Goal: Check status: Check status

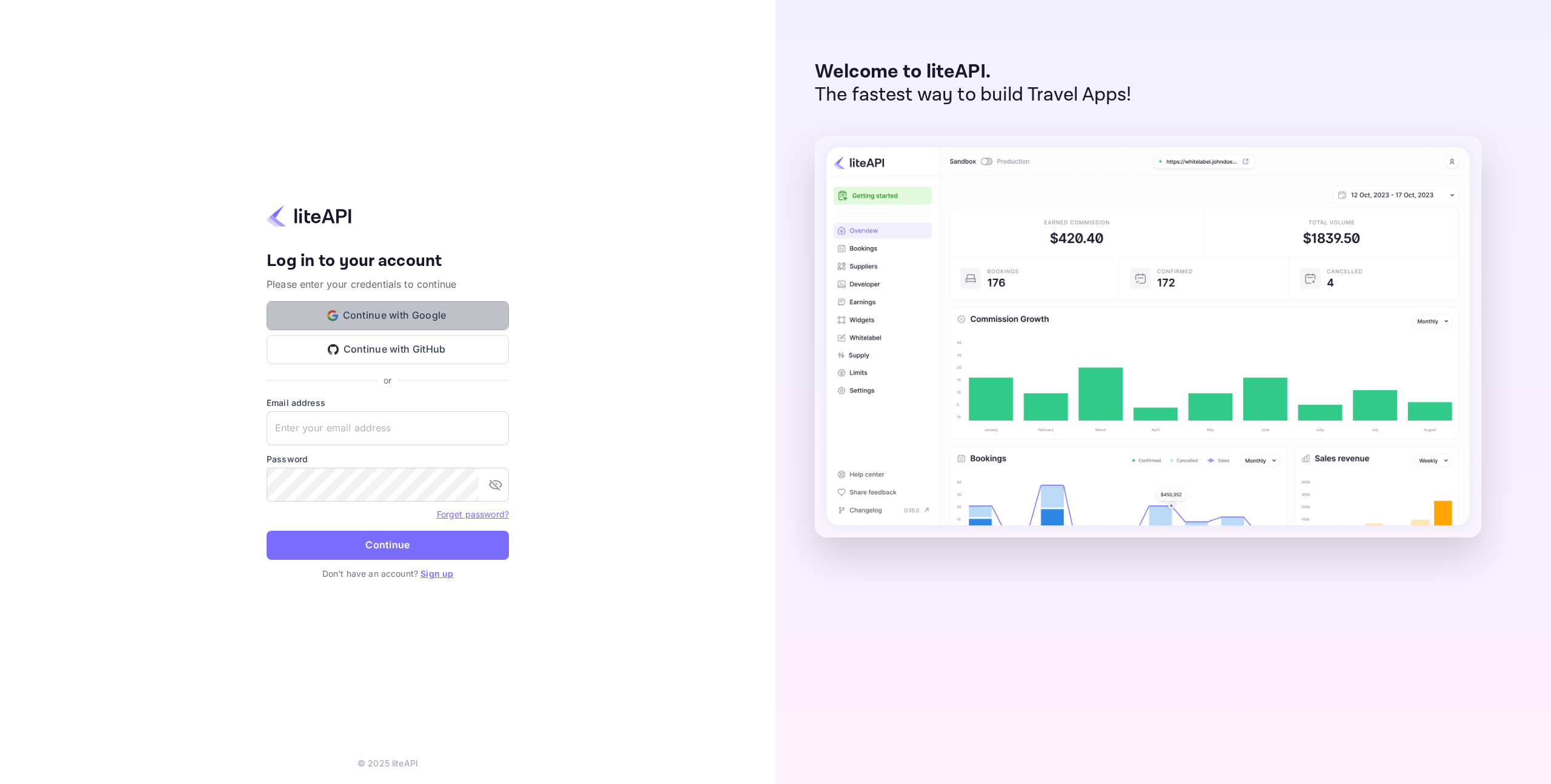
click at [381, 316] on button "Continue with Google" at bounding box center [388, 315] width 242 height 29
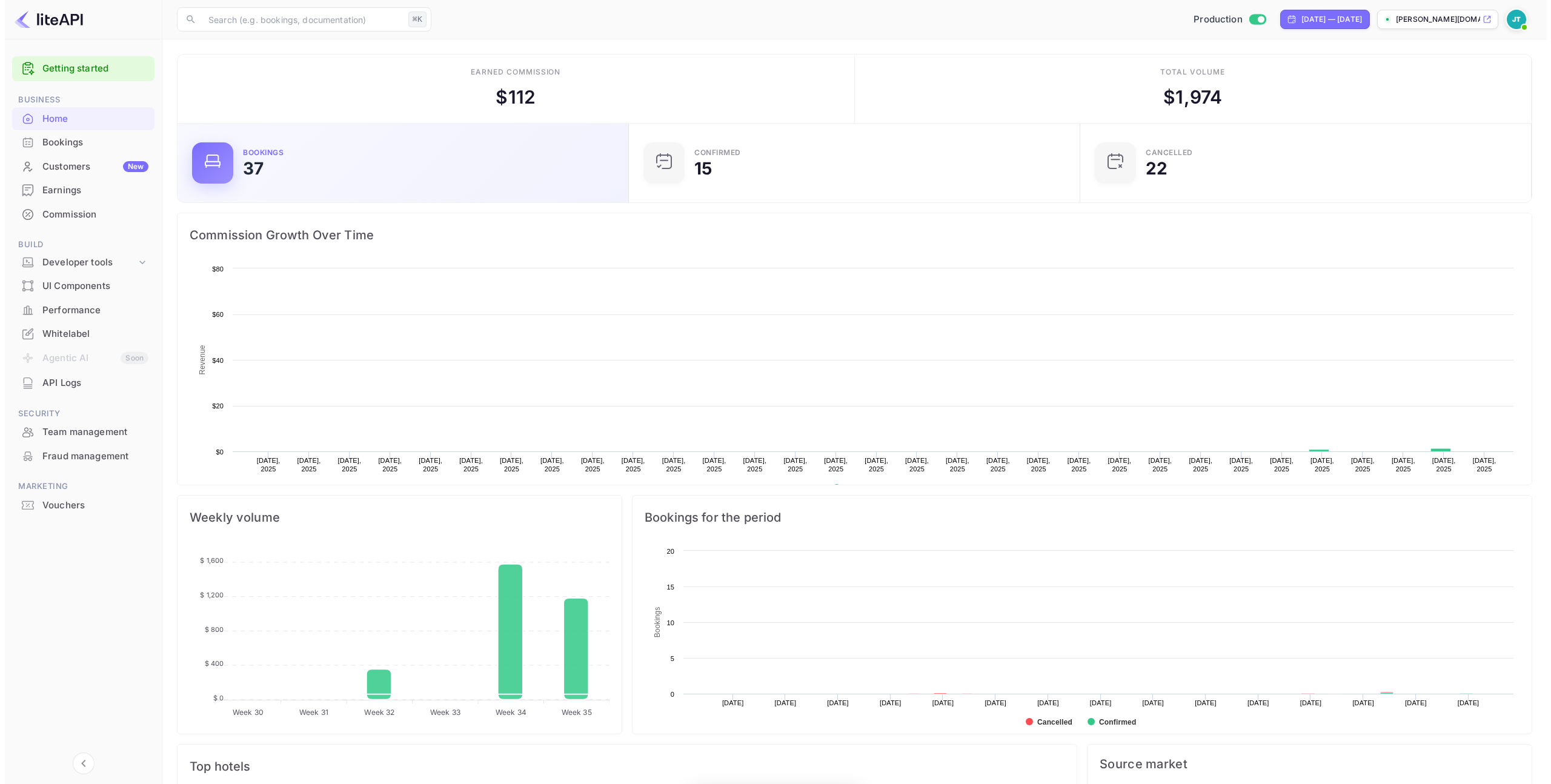
scroll to position [188, 435]
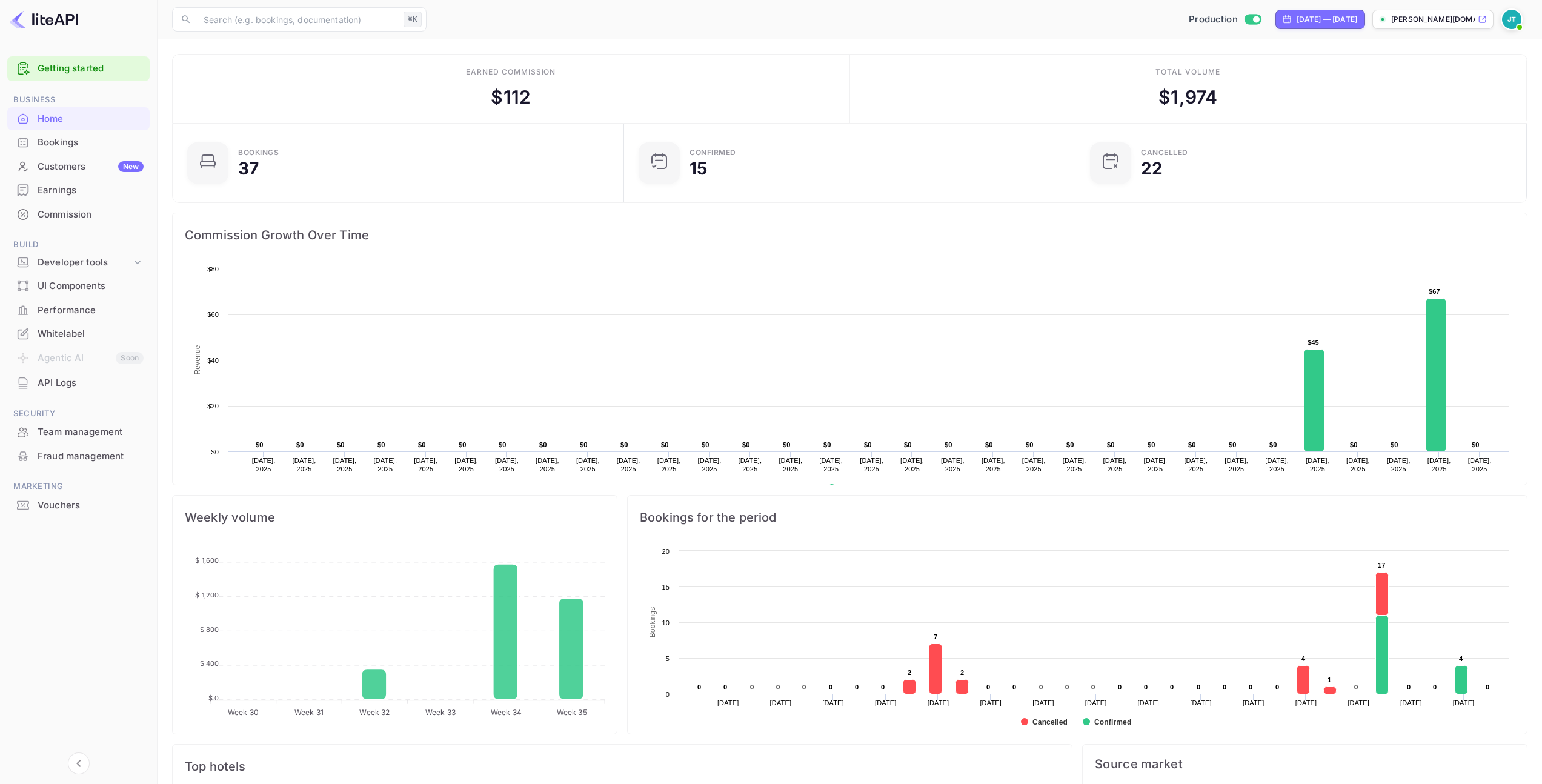
click at [88, 139] on div "Bookings" at bounding box center [91, 142] width 106 height 14
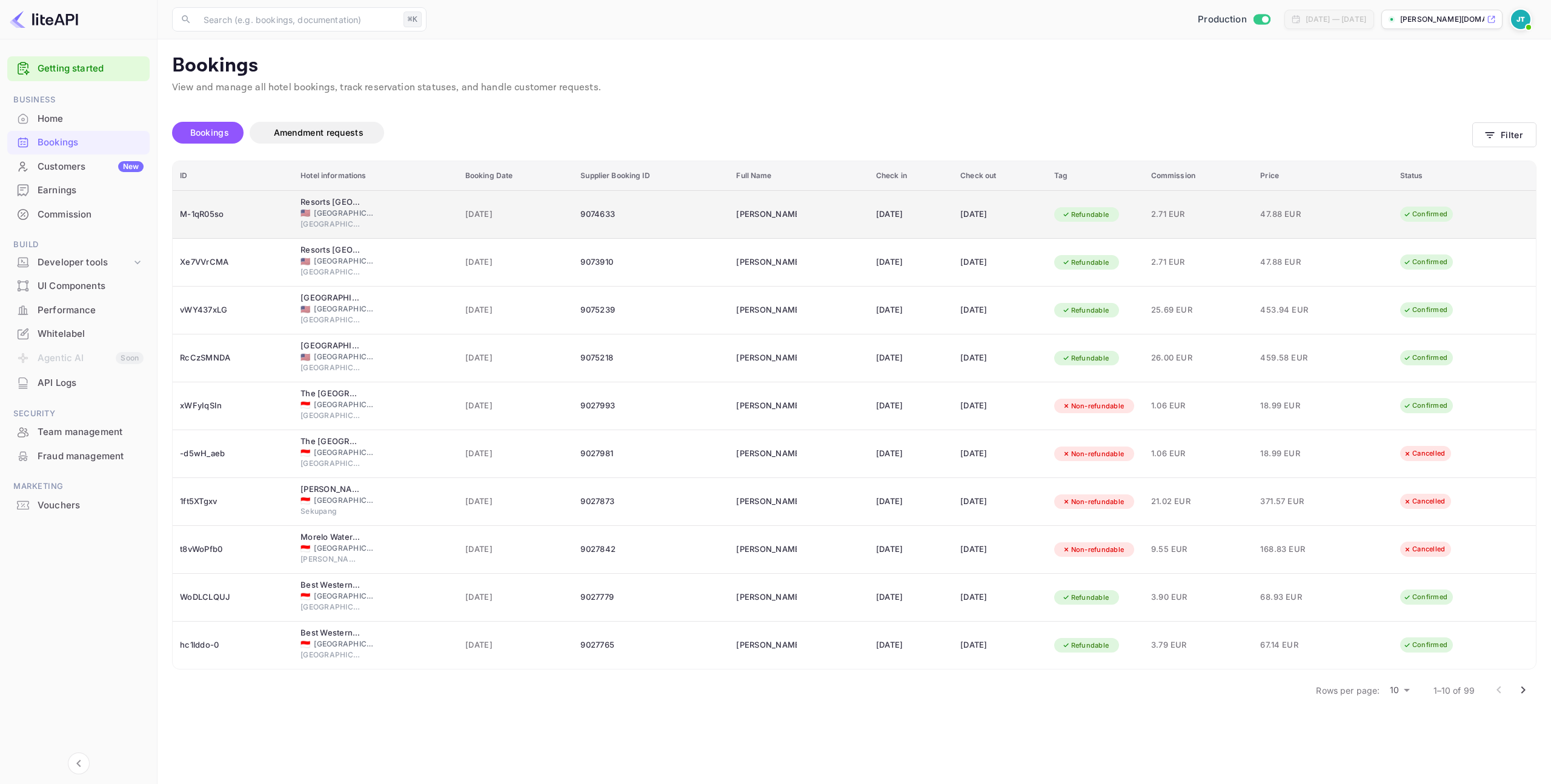
click at [190, 221] on div "M-1qR05so" at bounding box center [233, 215] width 106 height 19
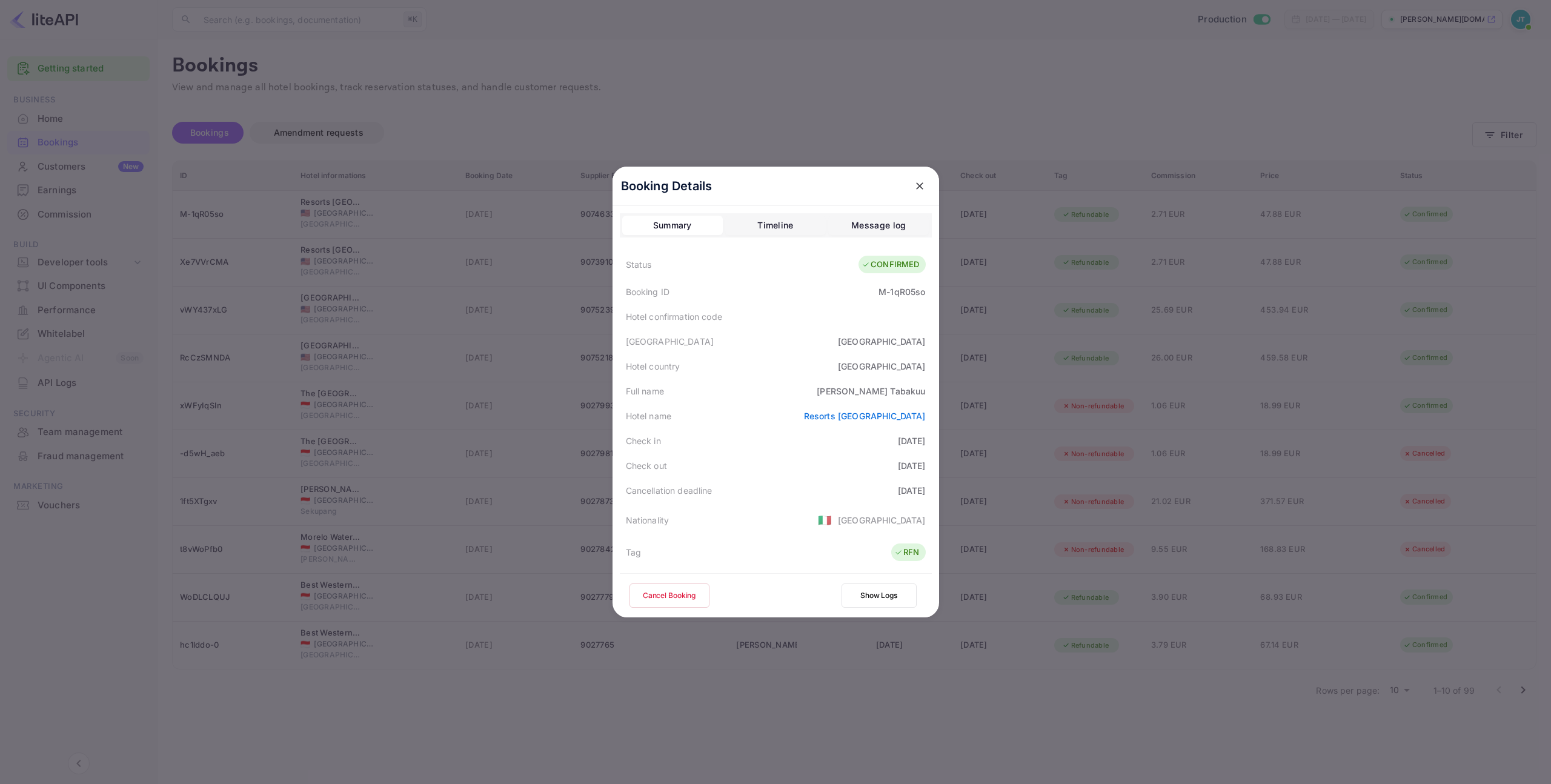
click at [906, 292] on div "M-1qR05so" at bounding box center [901, 292] width 47 height 13
copy div "M-1qR05so"
click at [915, 181] on icon "close" at bounding box center [920, 186] width 12 height 12
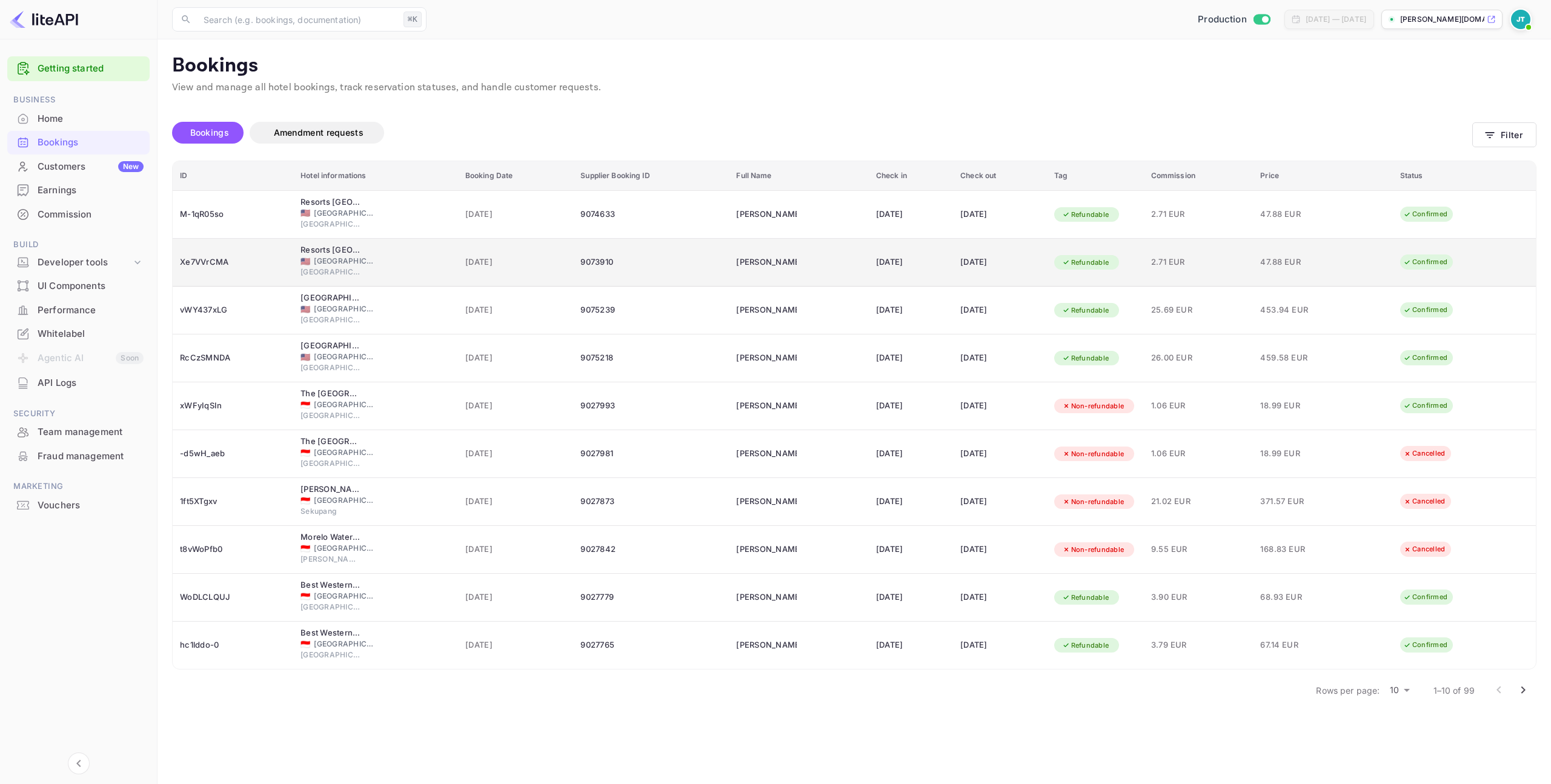
click at [232, 269] on div "Xe7VVrCMA" at bounding box center [233, 263] width 106 height 19
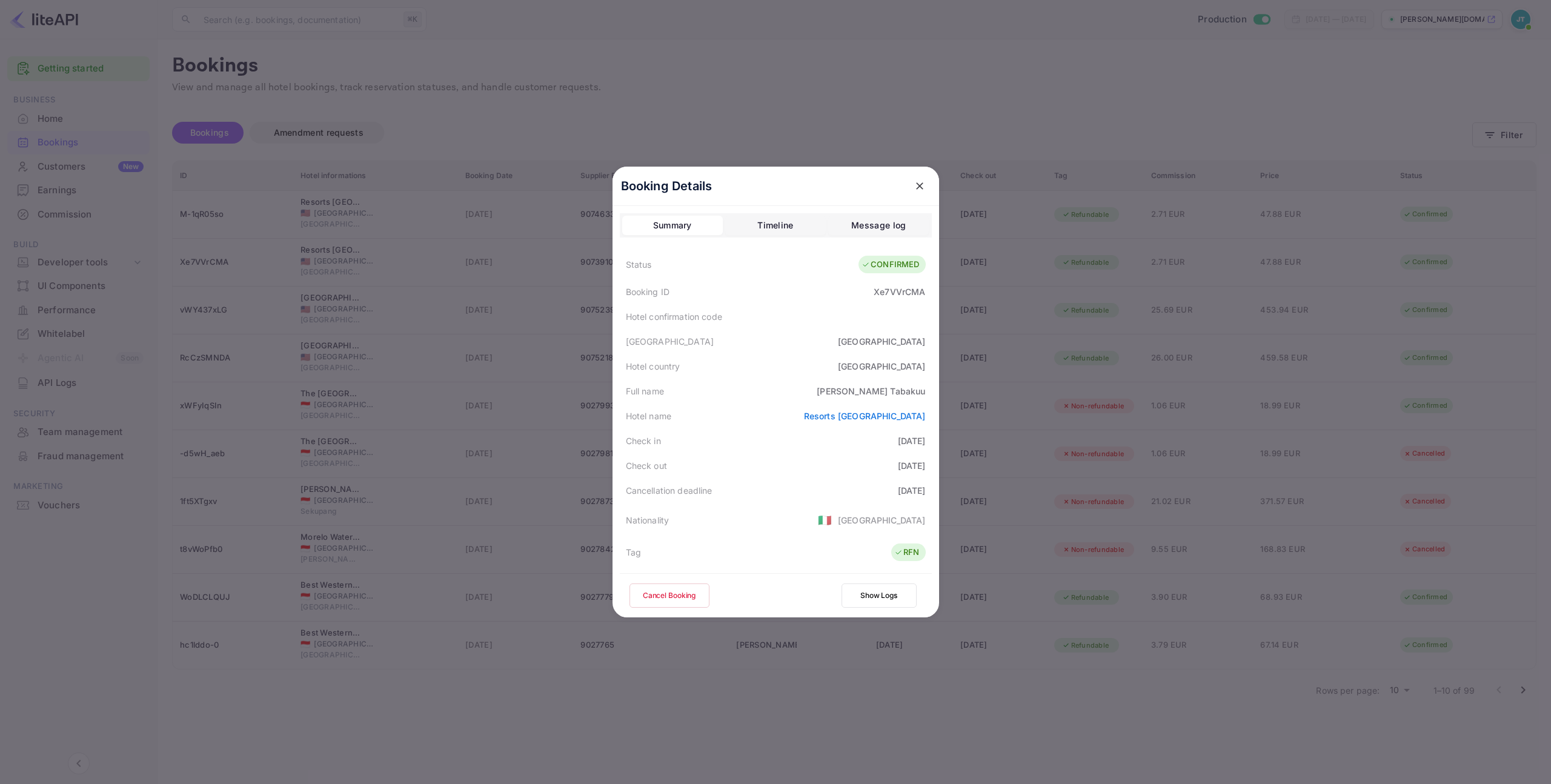
click at [899, 289] on div "Xe7VVrCMA" at bounding box center [899, 292] width 52 height 13
copy div "Xe7VVrCMA"
click at [913, 182] on icon "close" at bounding box center [920, 186] width 12 height 12
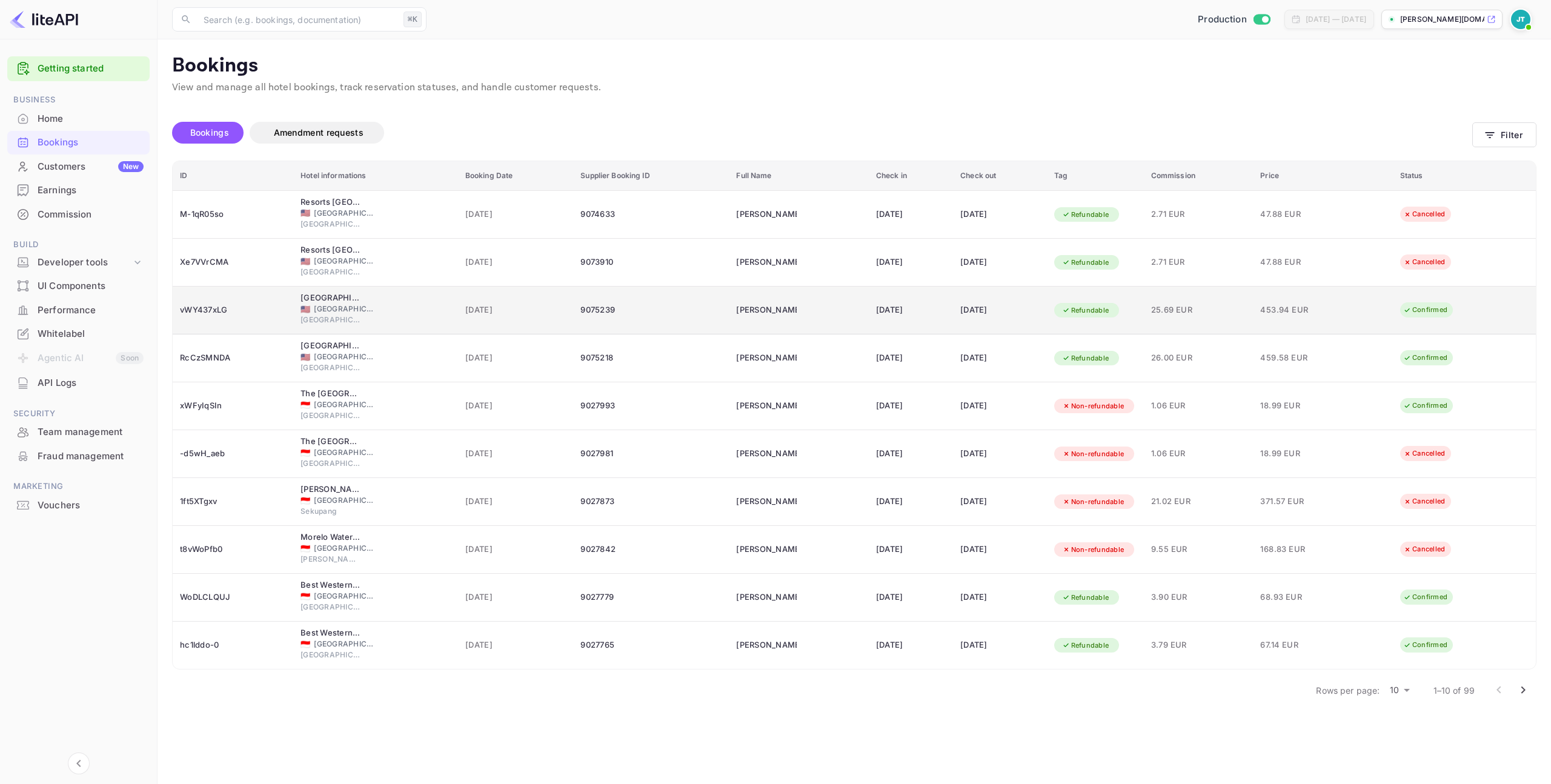
click at [212, 304] on div "vWY437xLG" at bounding box center [233, 310] width 106 height 19
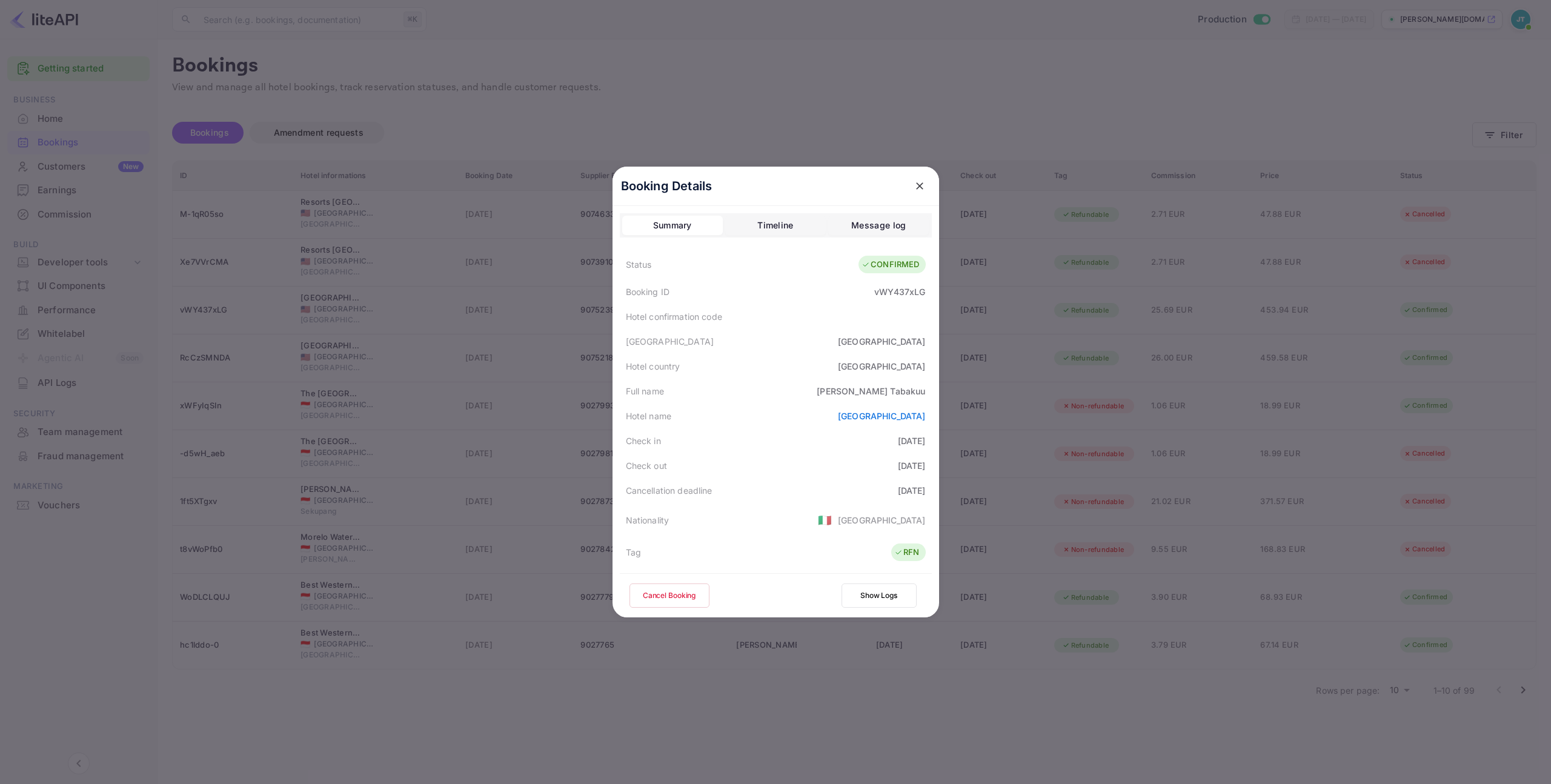
click at [882, 291] on div "vWY437xLG" at bounding box center [899, 292] width 51 height 13
copy div "vWY437xLG"
click at [918, 184] on icon "close" at bounding box center [920, 186] width 12 height 12
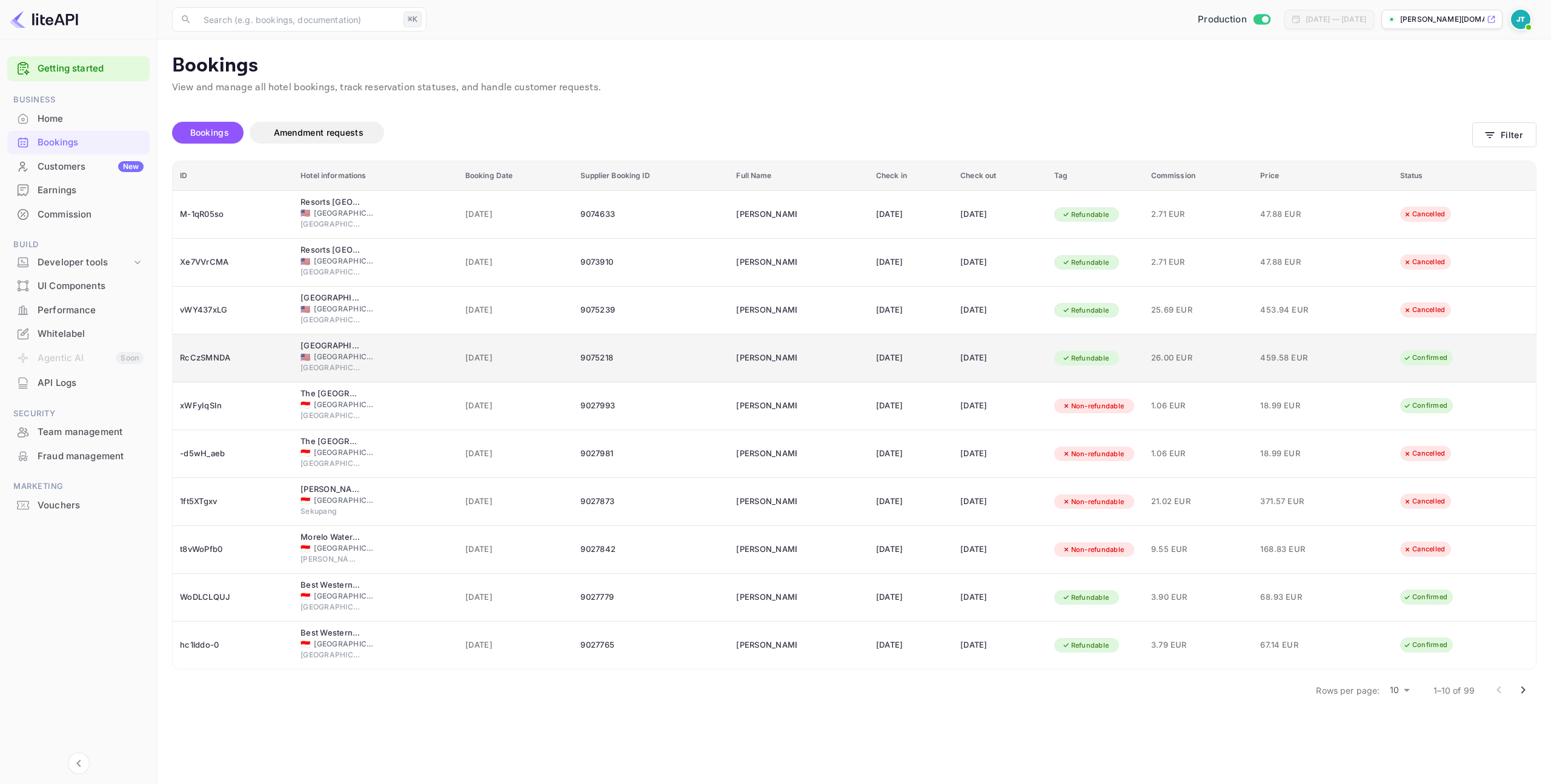
click at [237, 362] on div "RcCzSMNDA" at bounding box center [233, 358] width 106 height 19
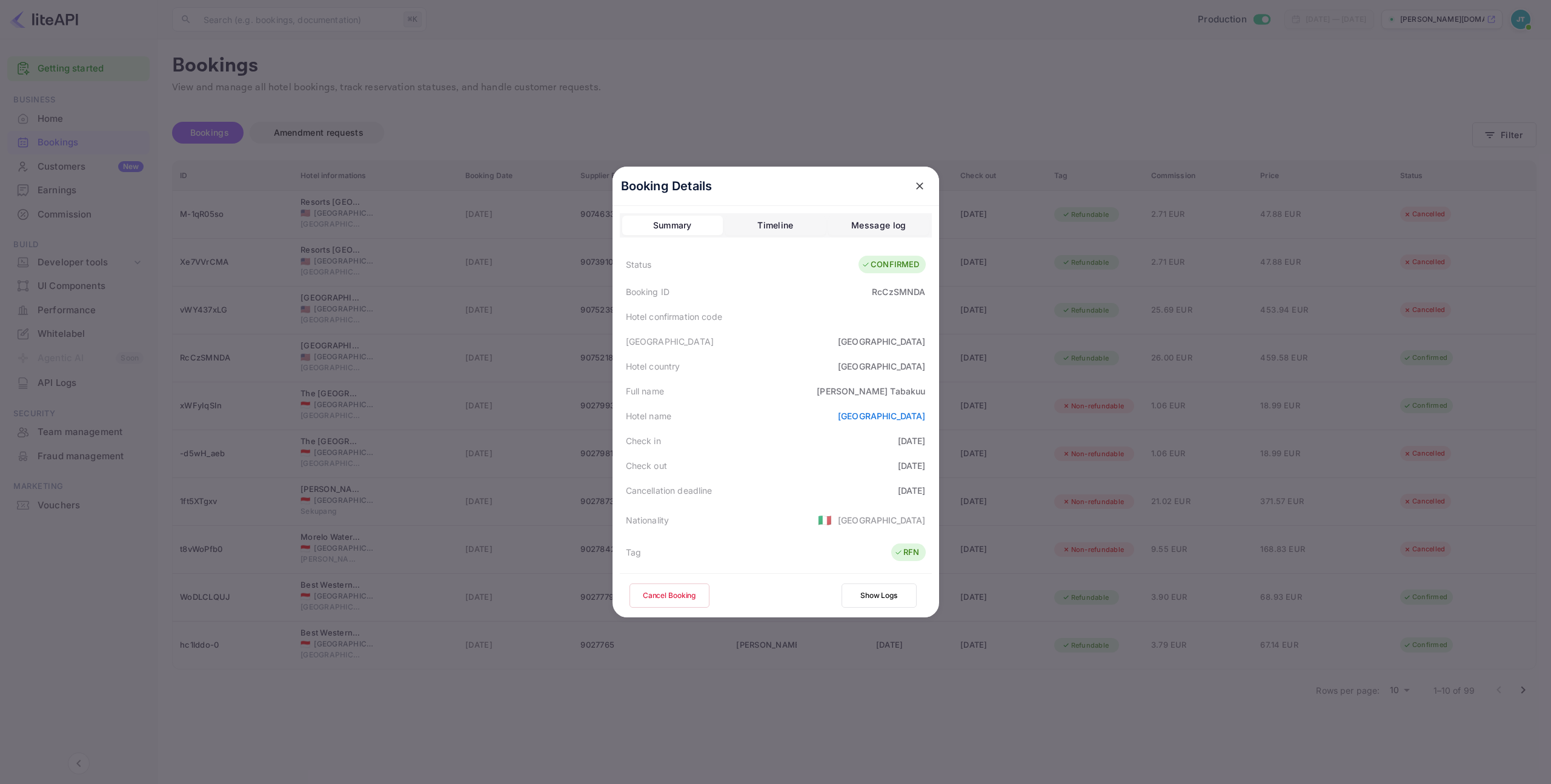
click at [889, 292] on div "RcCzSMNDA" at bounding box center [898, 292] width 53 height 13
copy div "RcCzSMNDA"
click at [919, 184] on icon "close" at bounding box center [920, 186] width 12 height 12
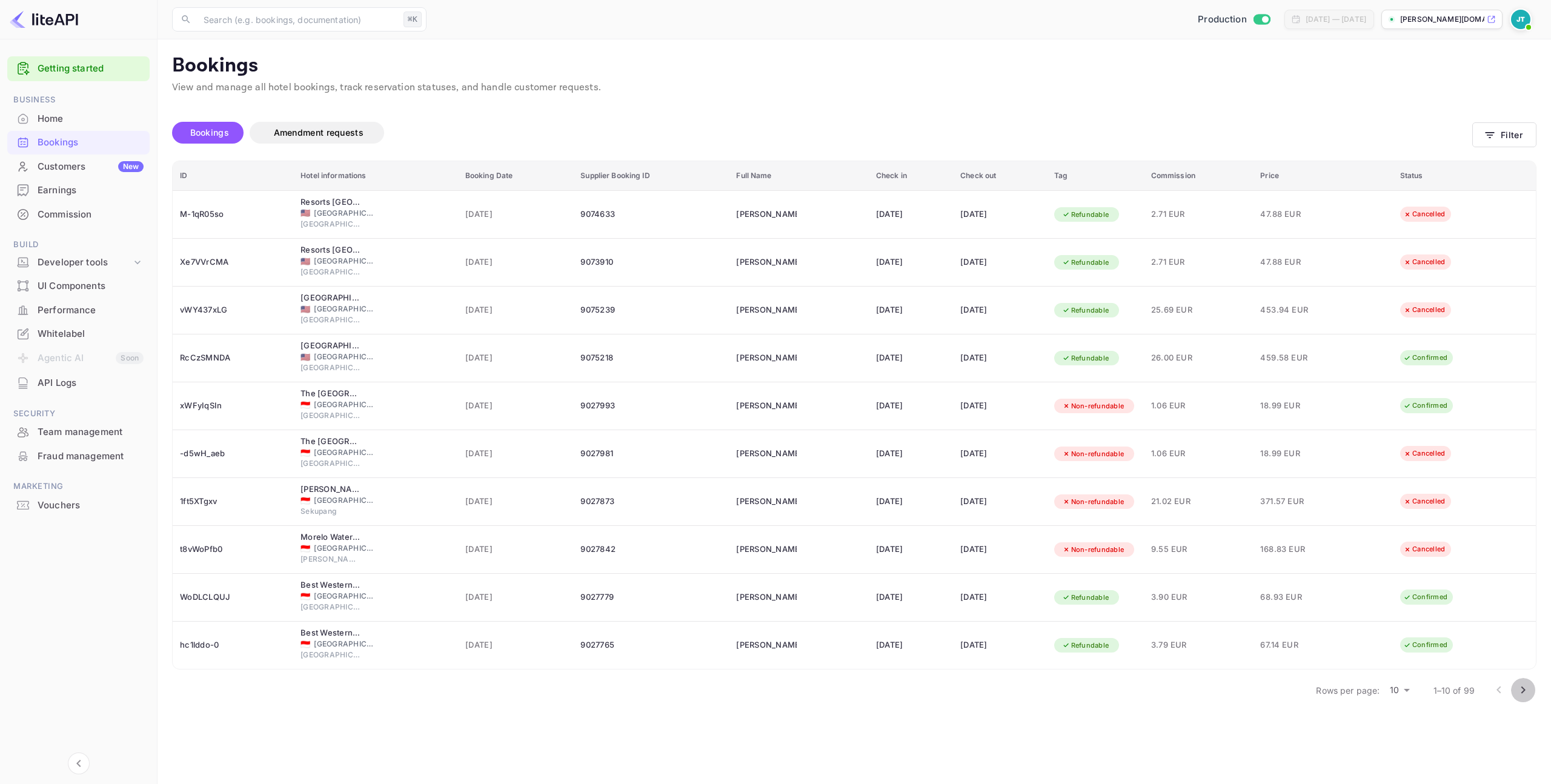
click at [1516, 690] on icon "Go to next page" at bounding box center [1523, 690] width 15 height 15
click at [1520, 695] on icon "Go to next page" at bounding box center [1523, 690] width 15 height 15
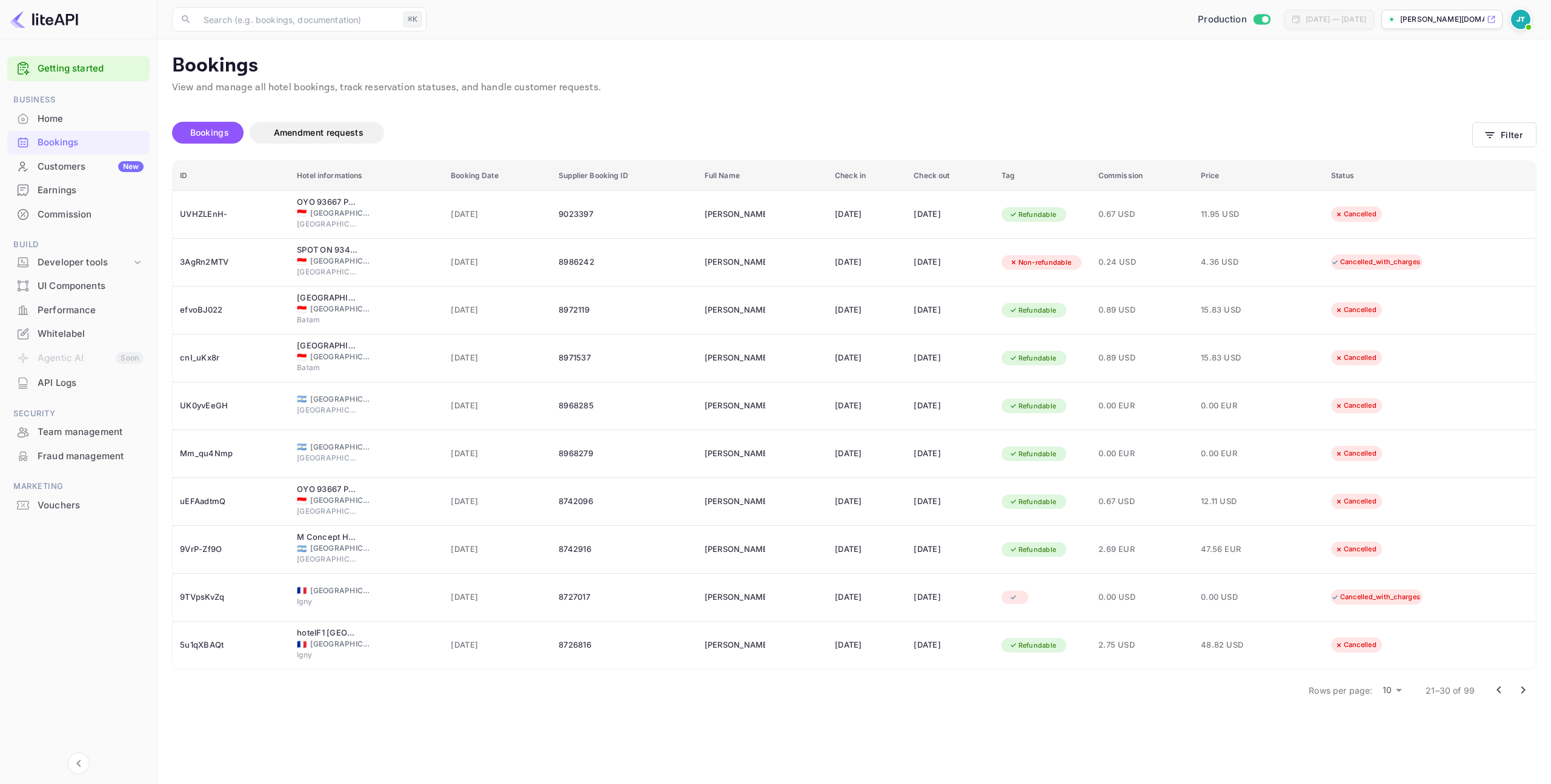
click at [1493, 688] on icon "Go to previous page" at bounding box center [1499, 690] width 15 height 15
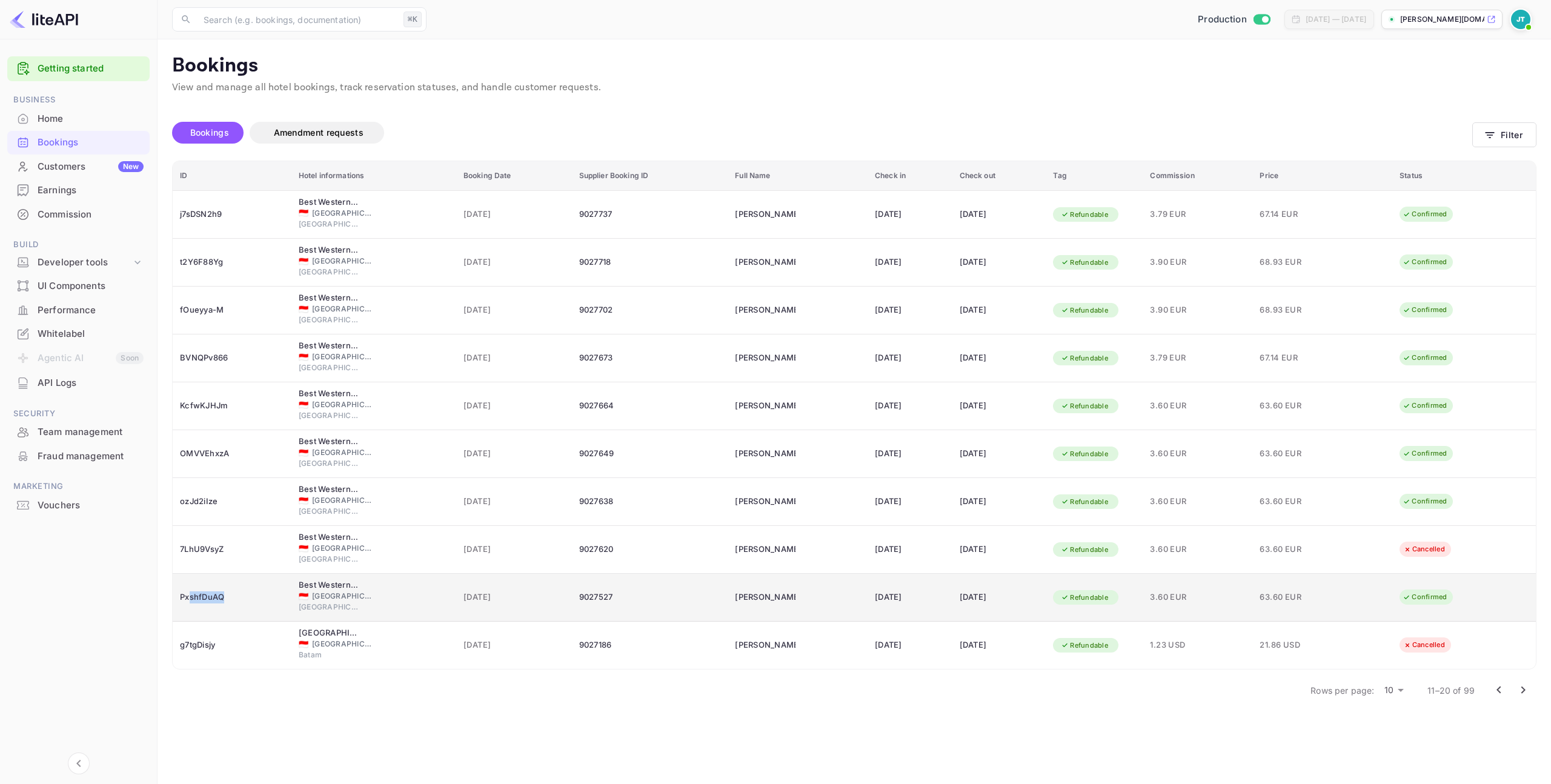
drag, startPoint x: 229, startPoint y: 594, endPoint x: 188, endPoint y: 595, distance: 41.0
click at [188, 595] on div "PxshfDuAQ" at bounding box center [232, 597] width 104 height 19
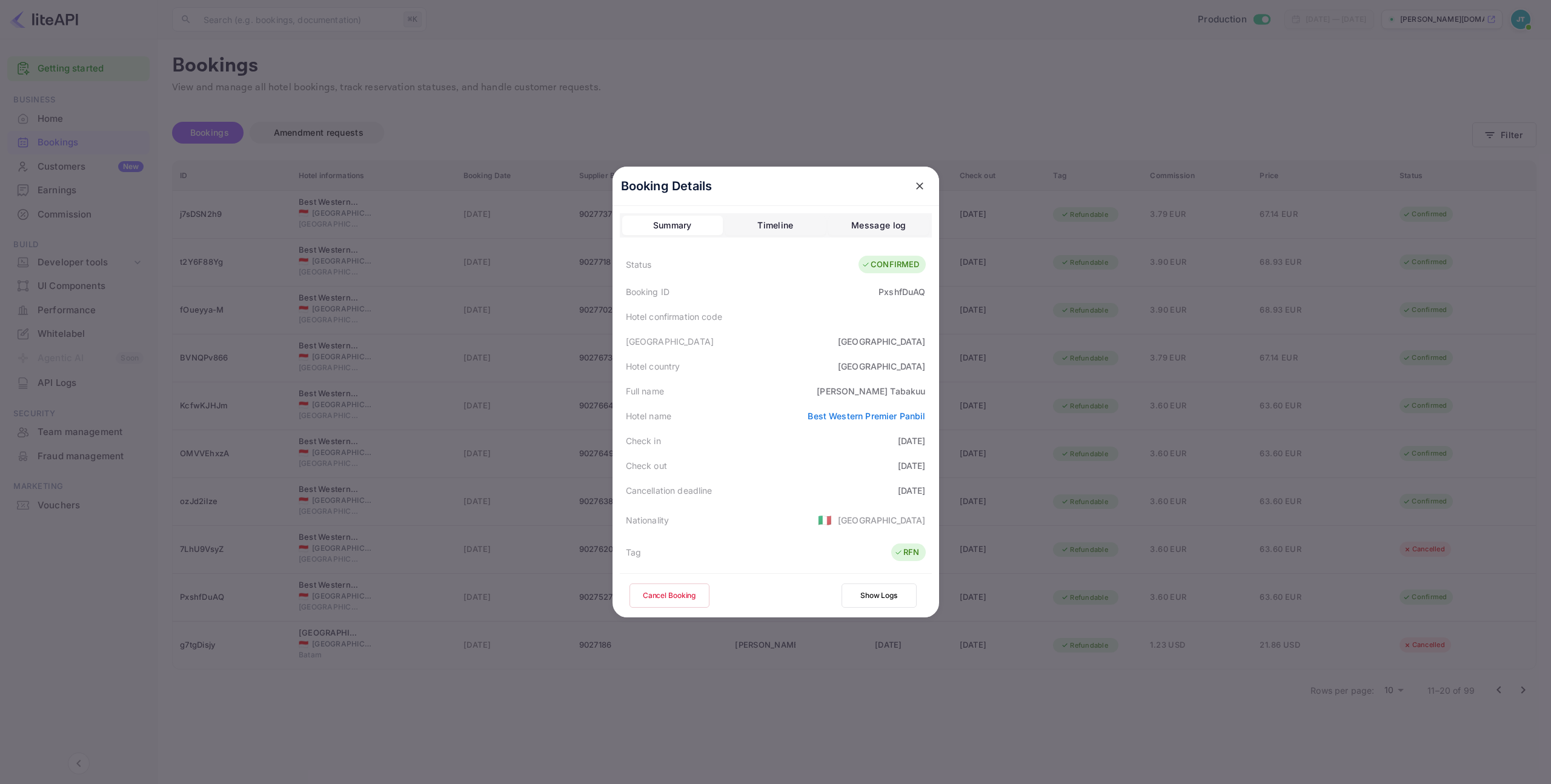
click at [893, 291] on div "PxshfDuAQ" at bounding box center [901, 292] width 47 height 13
click at [913, 186] on icon "close" at bounding box center [920, 186] width 12 height 12
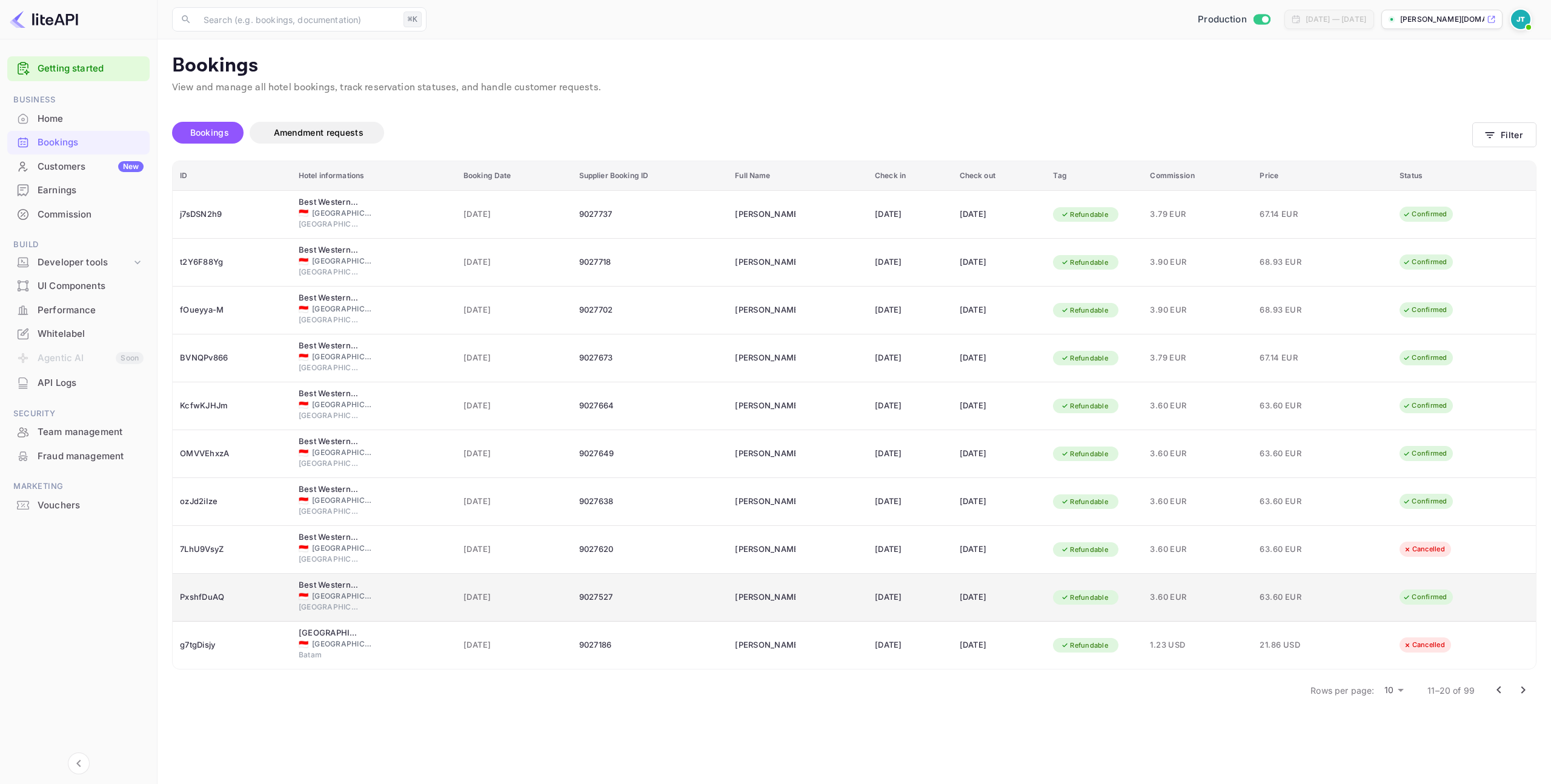
click at [222, 596] on div "PxshfDuAQ" at bounding box center [232, 597] width 104 height 19
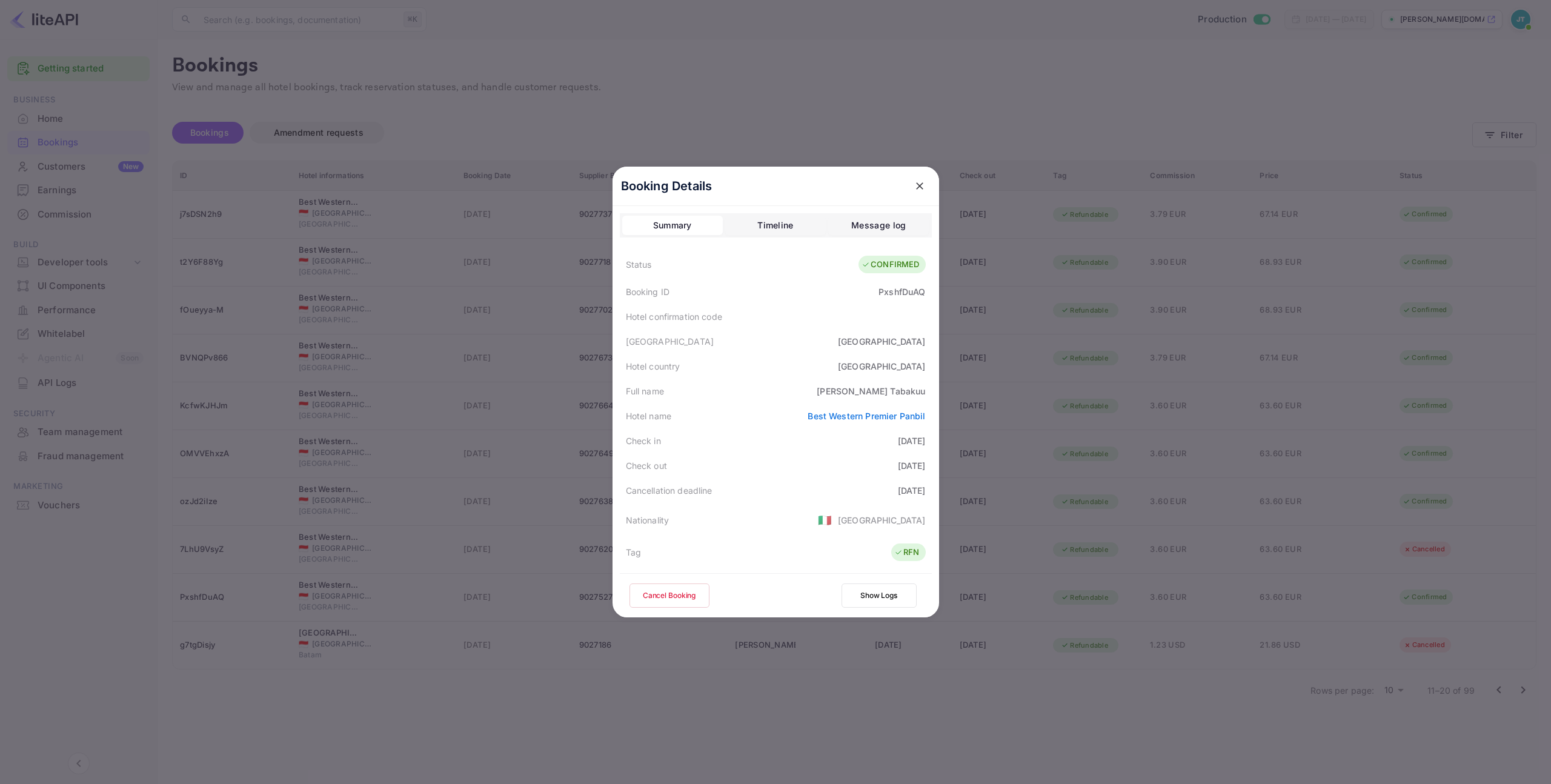
click at [880, 292] on div "PxshfDuAQ" at bounding box center [901, 292] width 47 height 13
copy div "PxshfDuAQ"
click at [918, 190] on icon "close" at bounding box center [920, 186] width 12 height 12
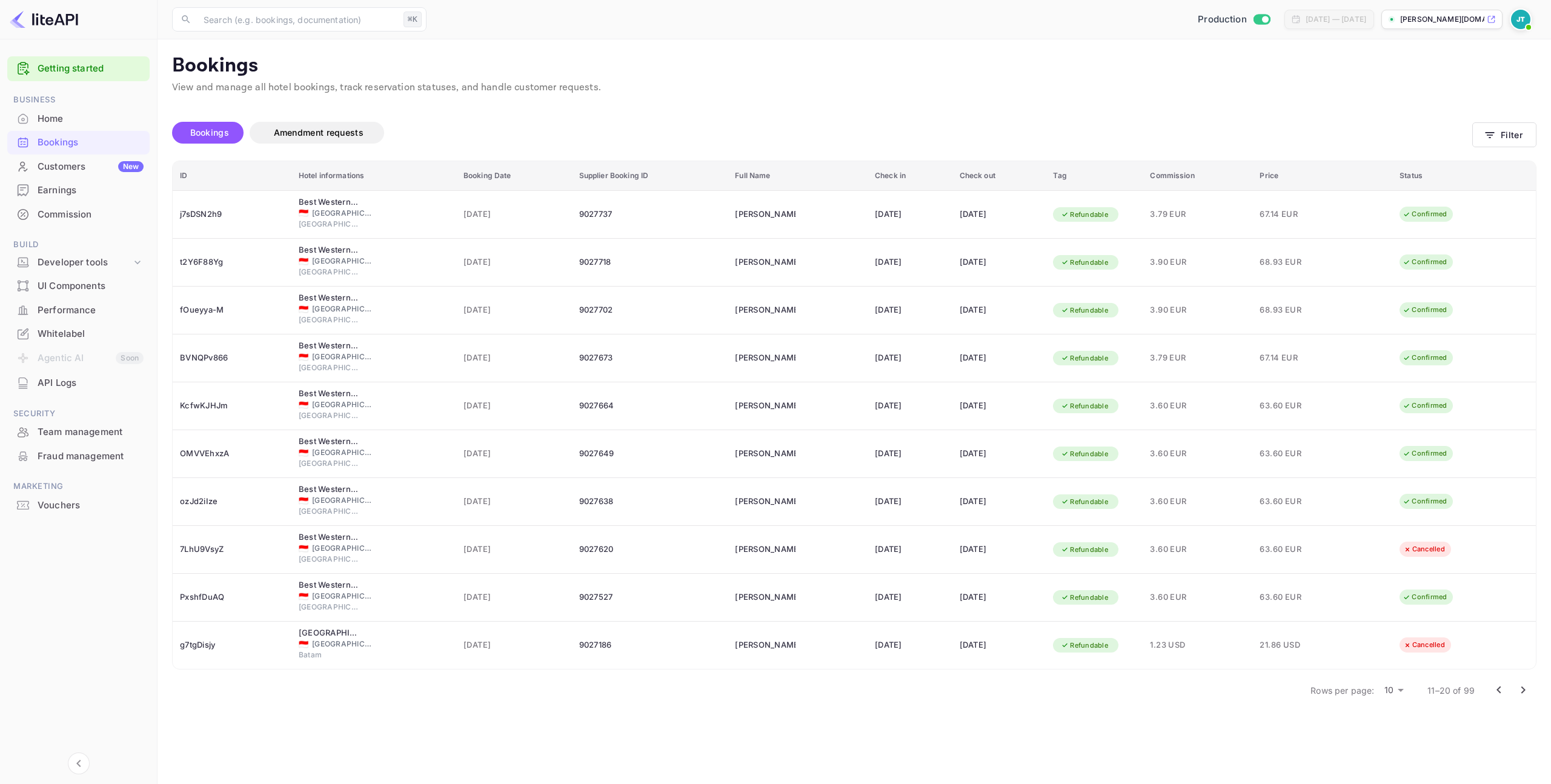
click at [1401, 691] on body "Getting started Business Home Bookings Customers New Earnings Commission Build …" at bounding box center [776, 392] width 1551 height 784
click at [1398, 762] on li "50" at bounding box center [1395, 758] width 32 height 22
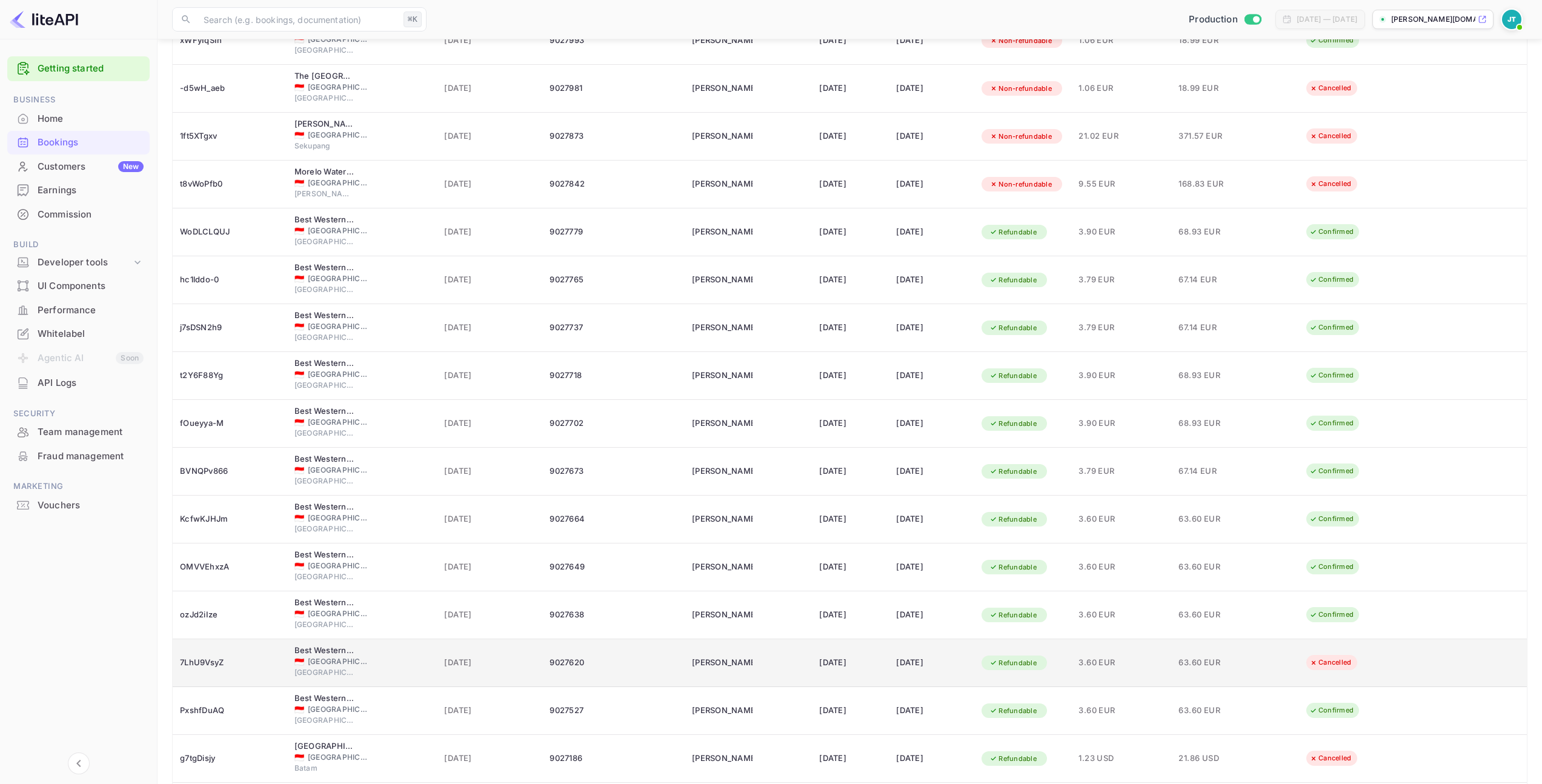
scroll to position [785, 0]
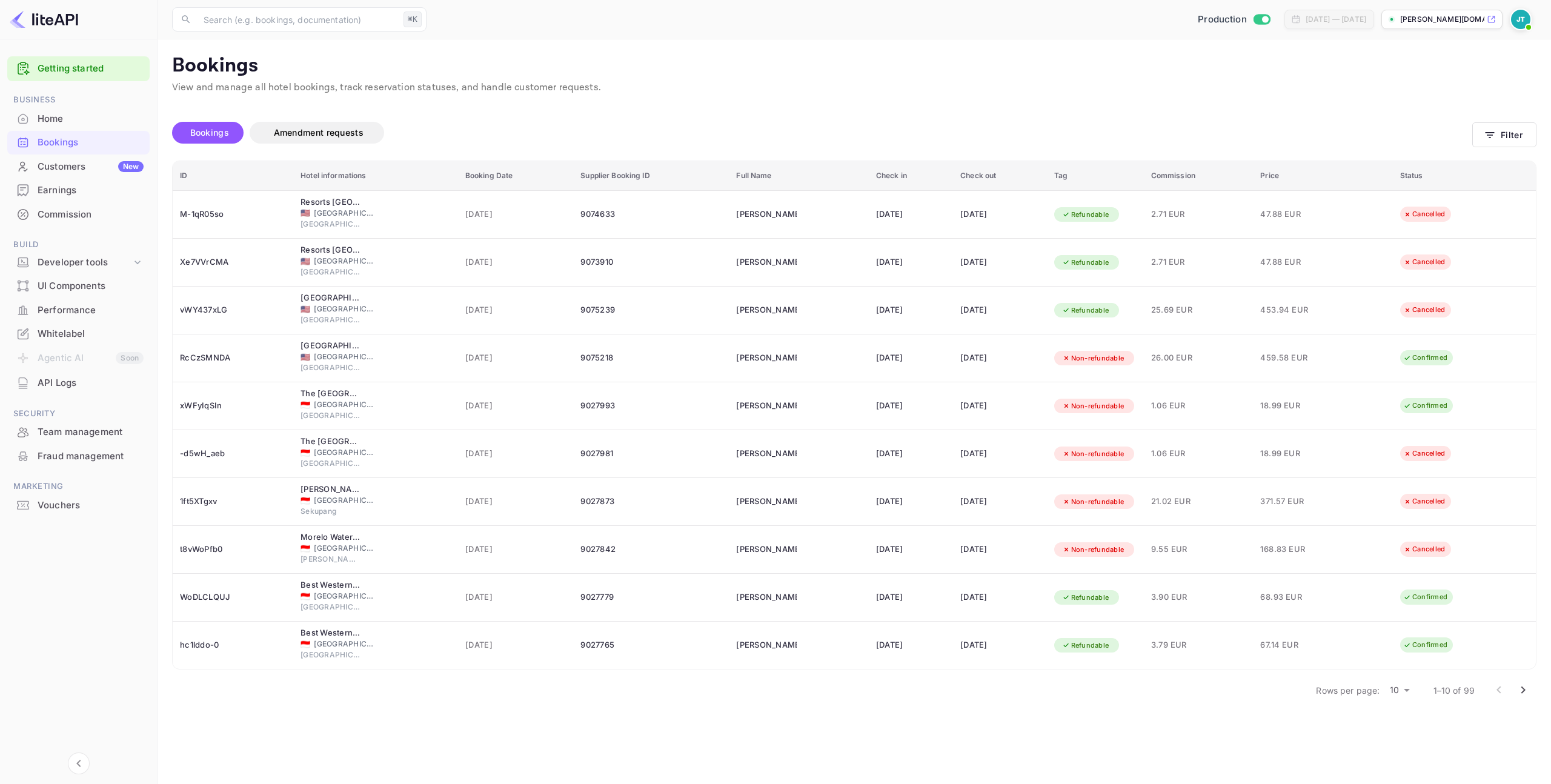
click at [1400, 688] on body "Getting started Business Home Bookings Customers New Earnings Commission Build …" at bounding box center [776, 392] width 1551 height 784
click at [1409, 758] on li "50" at bounding box center [1400, 758] width 32 height 22
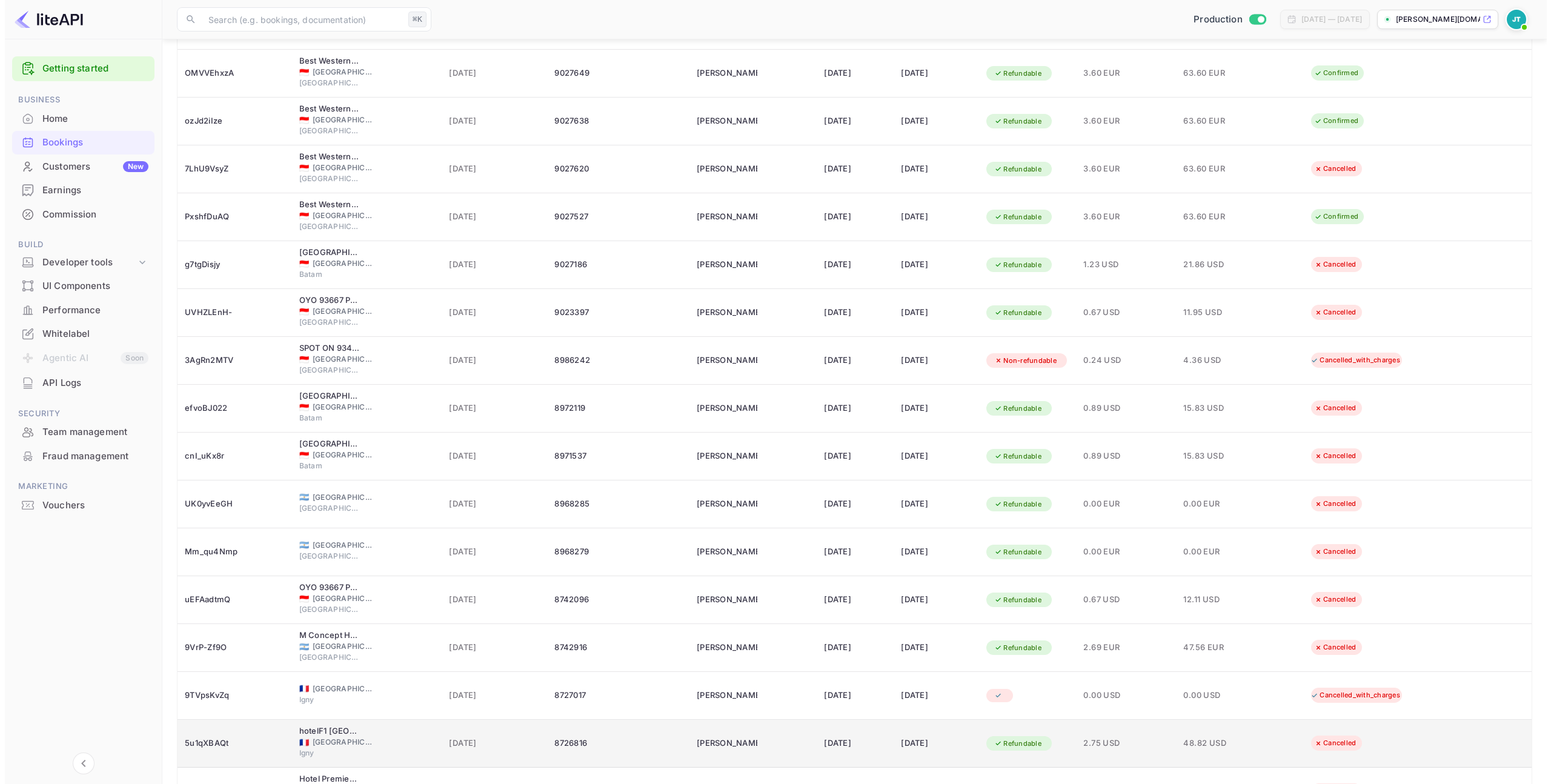
scroll to position [857, 0]
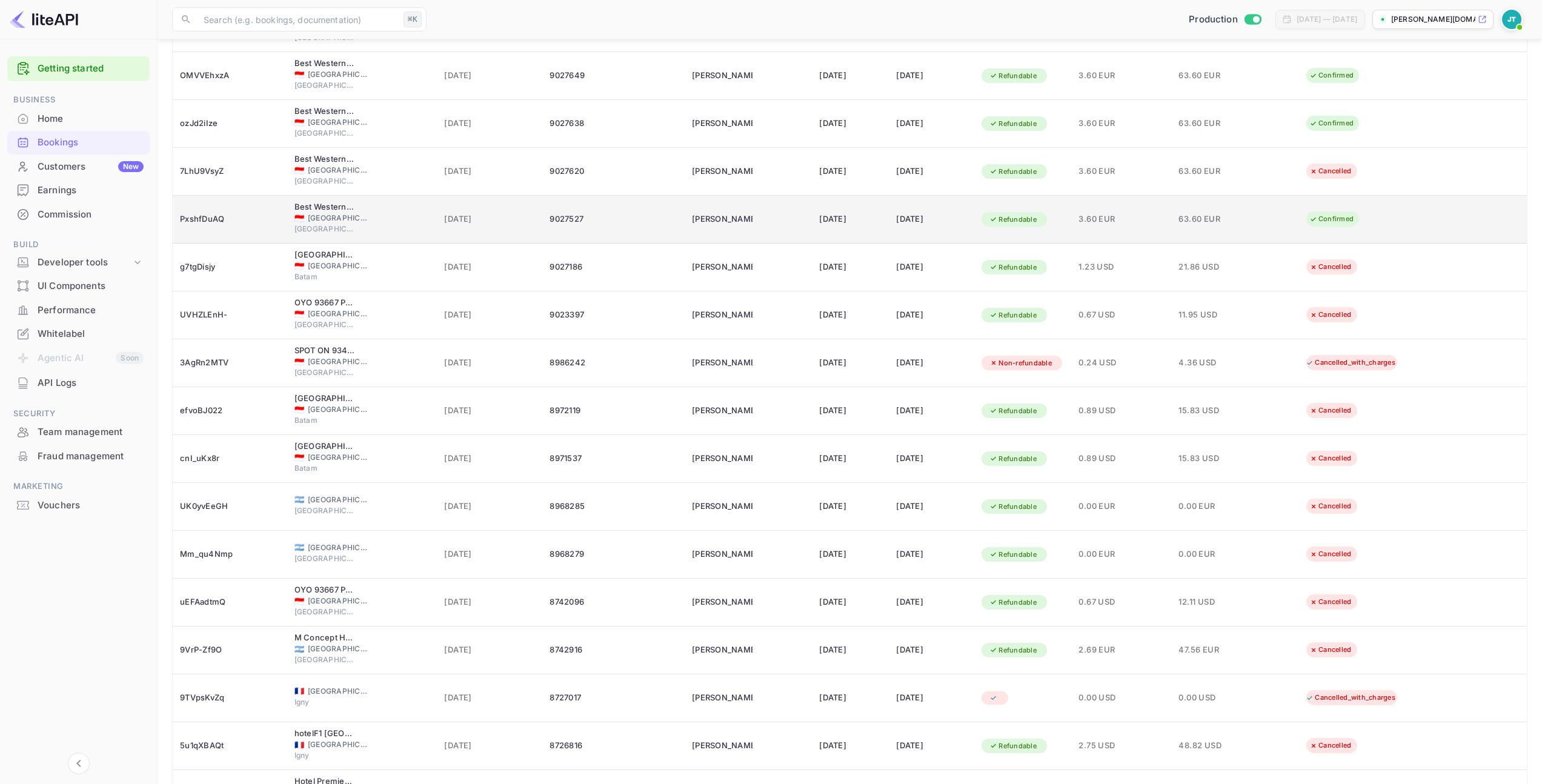
click at [403, 227] on div "[GEOGRAPHIC_DATA]" at bounding box center [362, 230] width 136 height 14
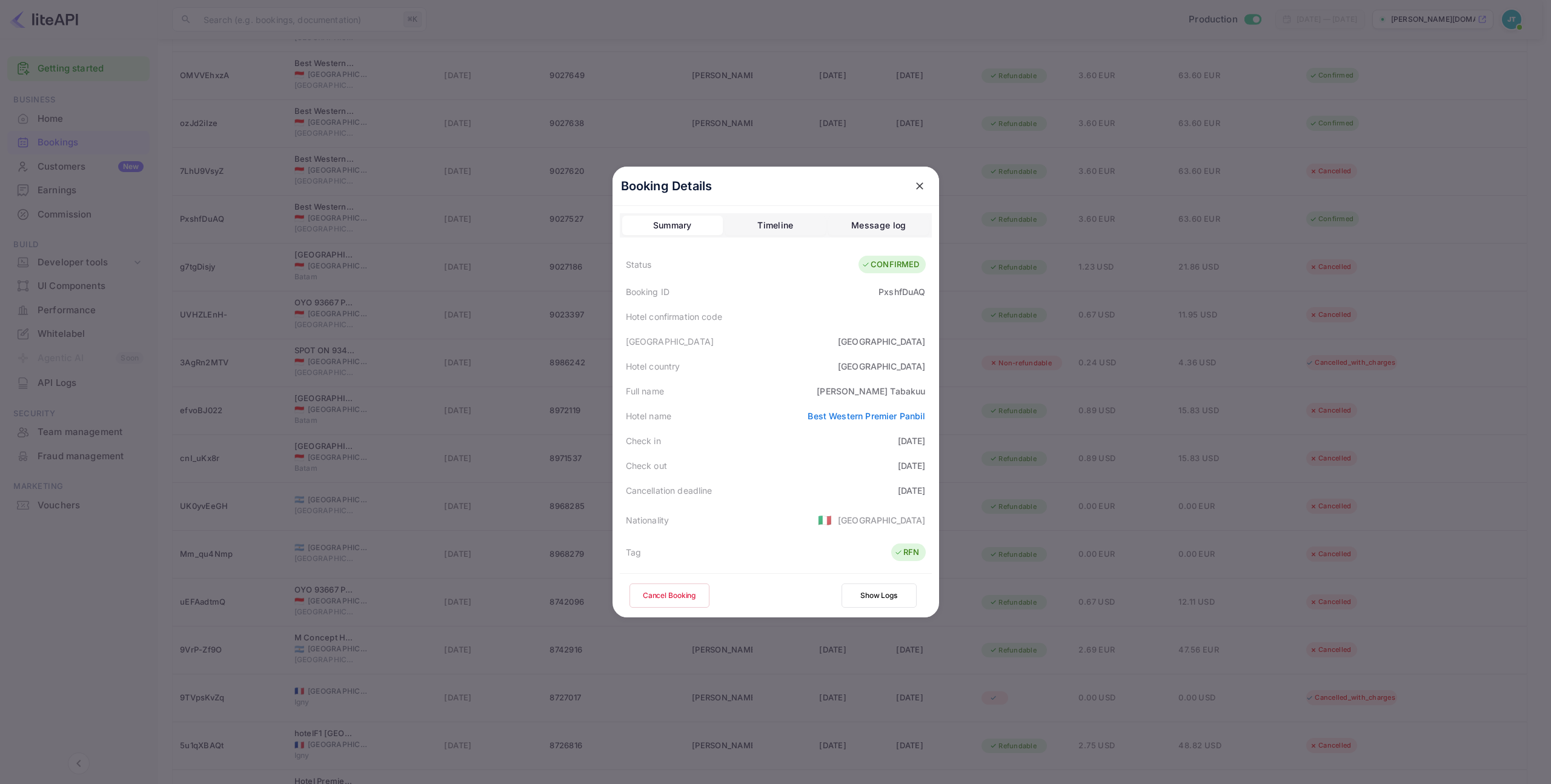
click at [900, 291] on div "PxshfDuAQ" at bounding box center [901, 292] width 47 height 13
copy div "PxshfDuAQ"
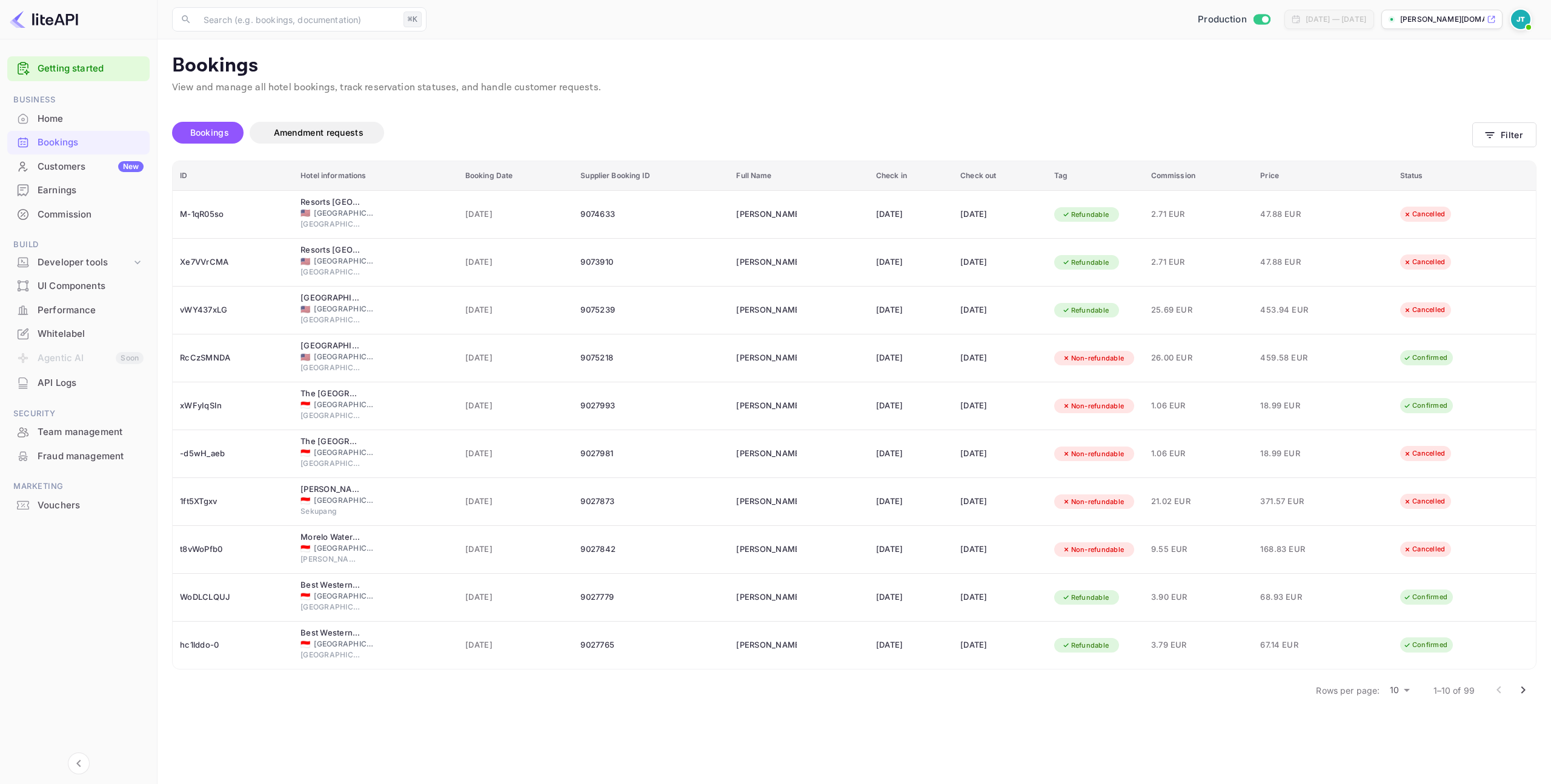
click at [1394, 683] on body "Getting started Business Home Bookings Customers New Earnings Commission Build …" at bounding box center [776, 392] width 1551 height 784
click at [1395, 757] on li "50" at bounding box center [1400, 758] width 32 height 22
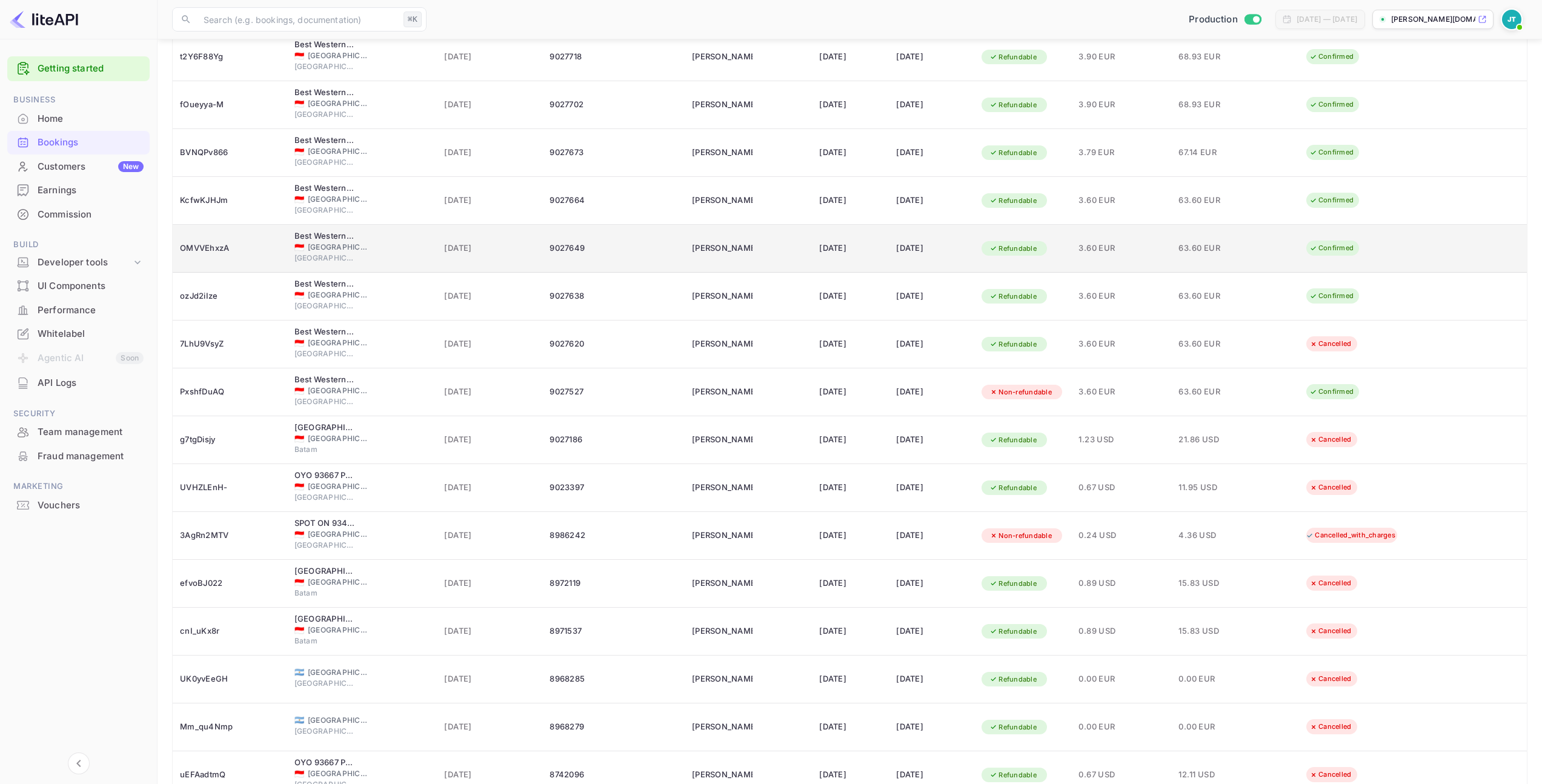
scroll to position [681, 0]
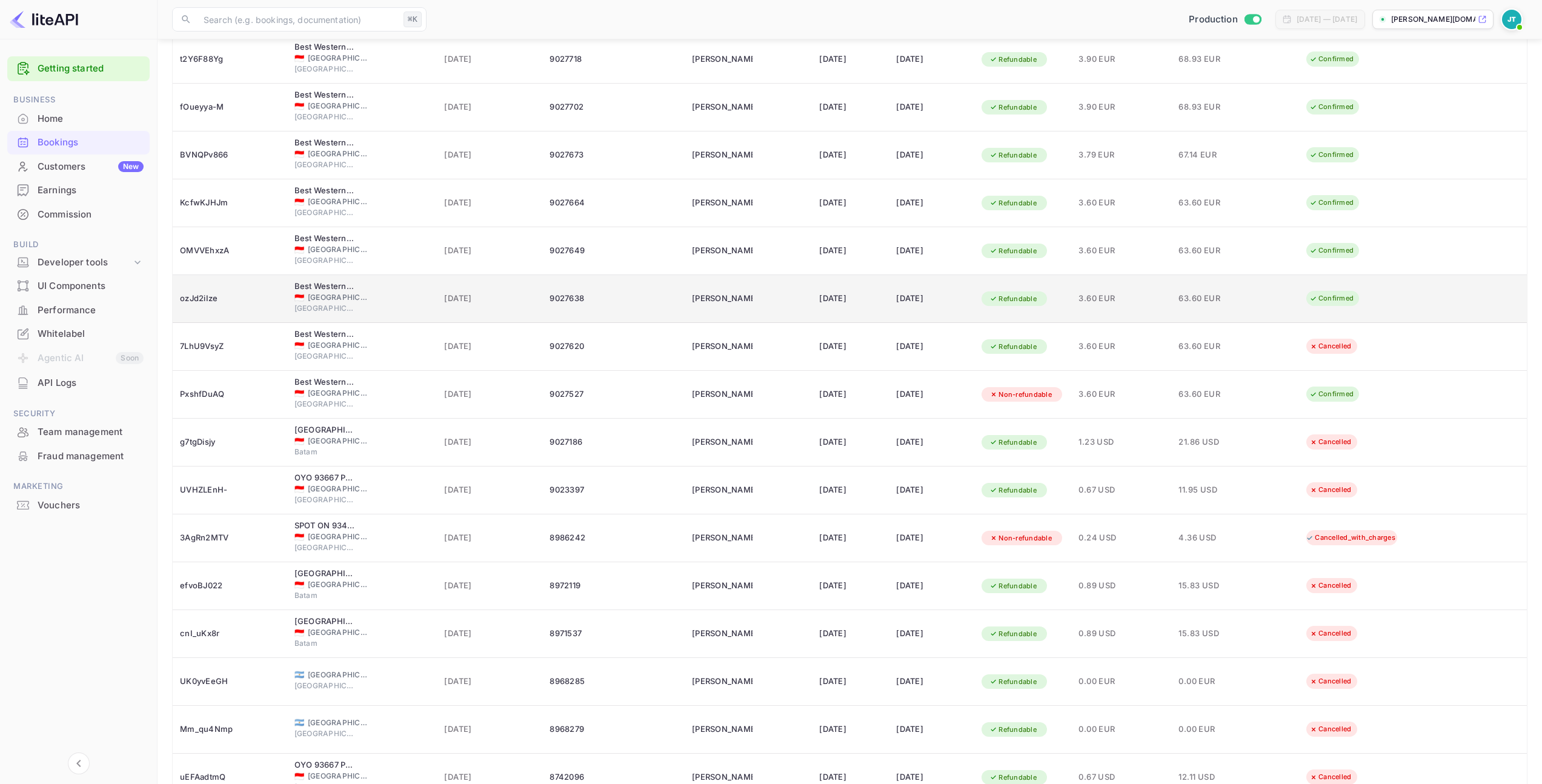
click at [197, 298] on div "ozJd2iIze" at bounding box center [230, 298] width 100 height 19
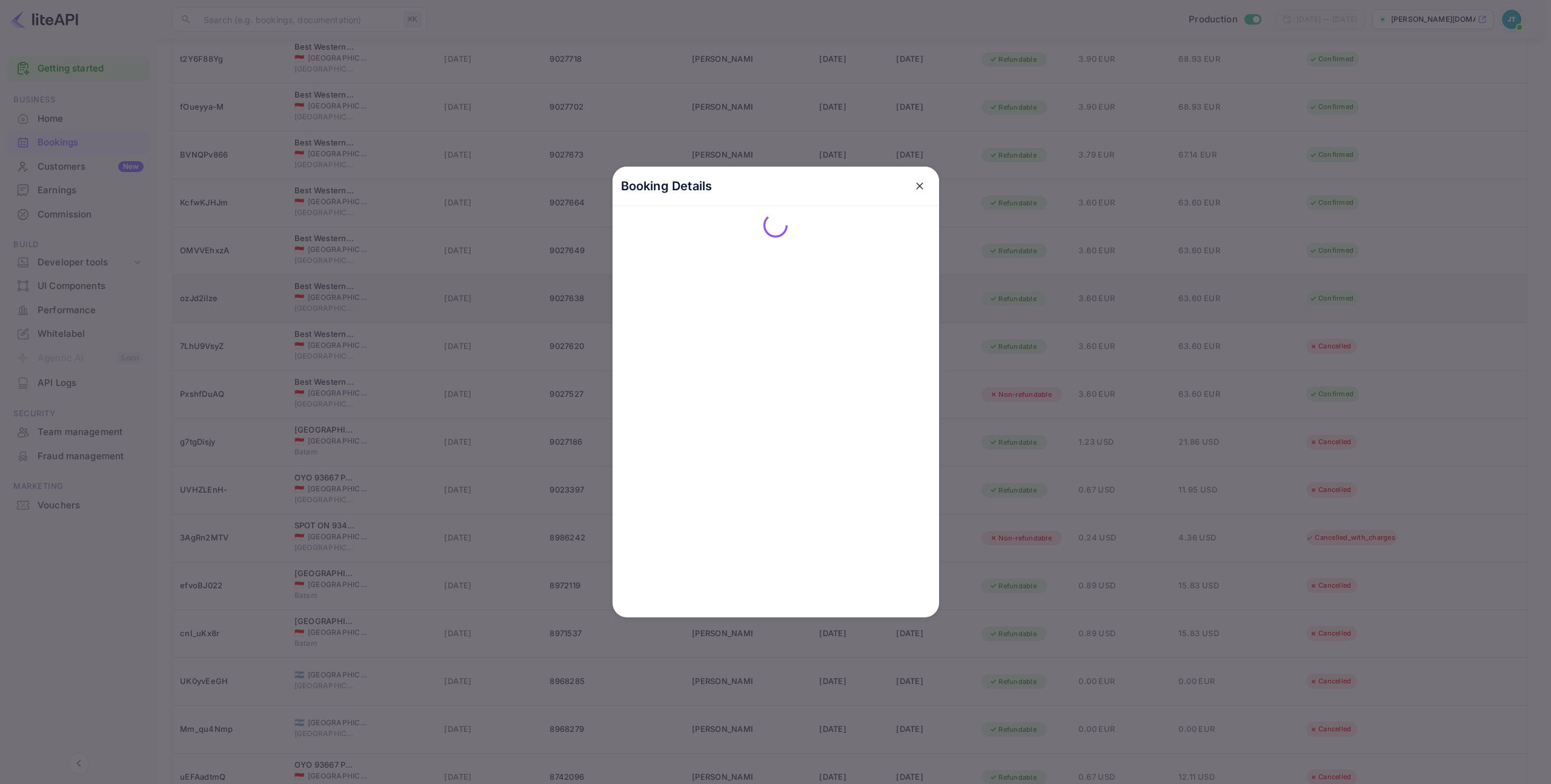
click at [197, 298] on div at bounding box center [776, 392] width 1551 height 784
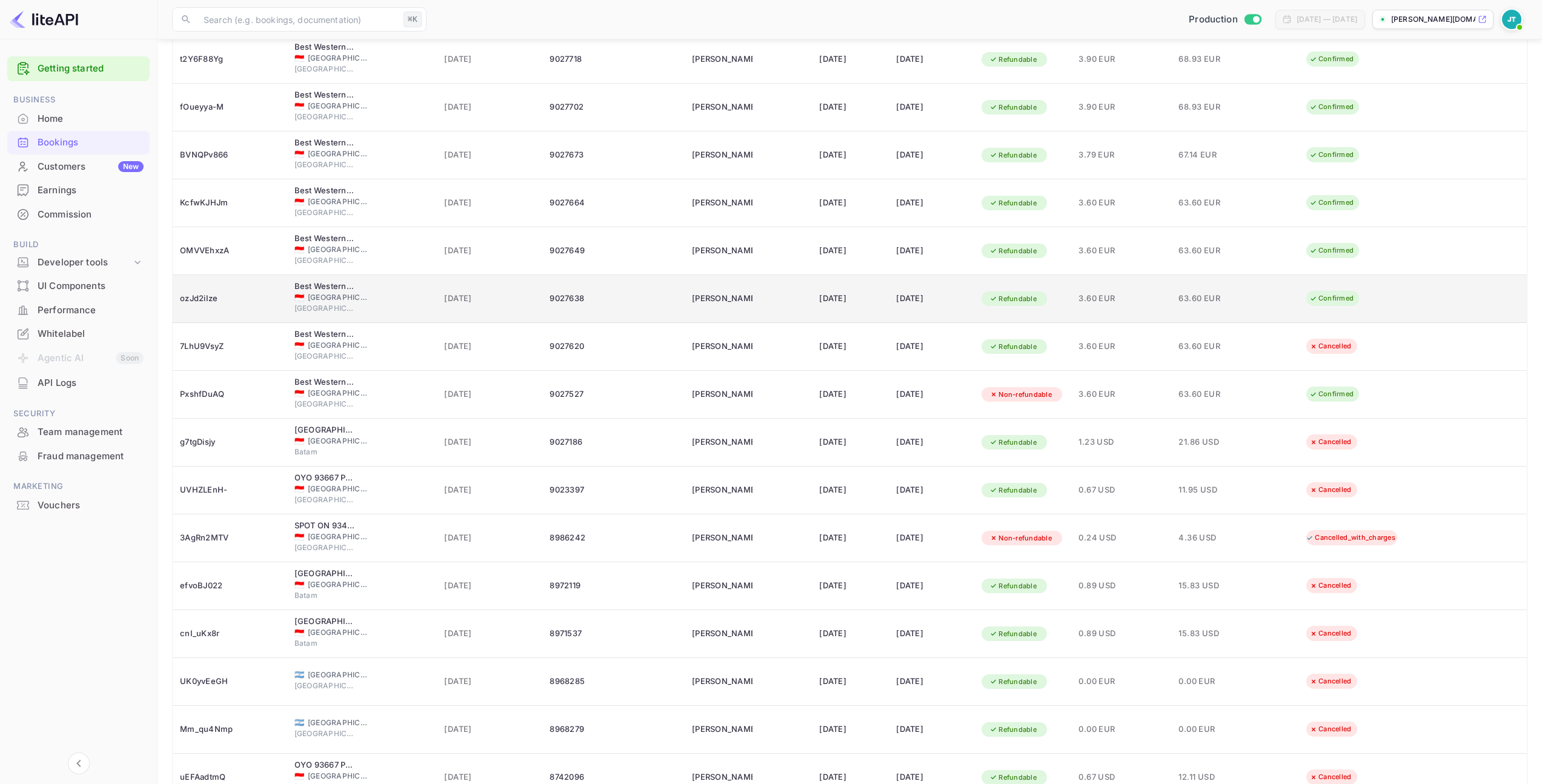
click at [208, 307] on div "ozJd2iIze" at bounding box center [230, 298] width 100 height 19
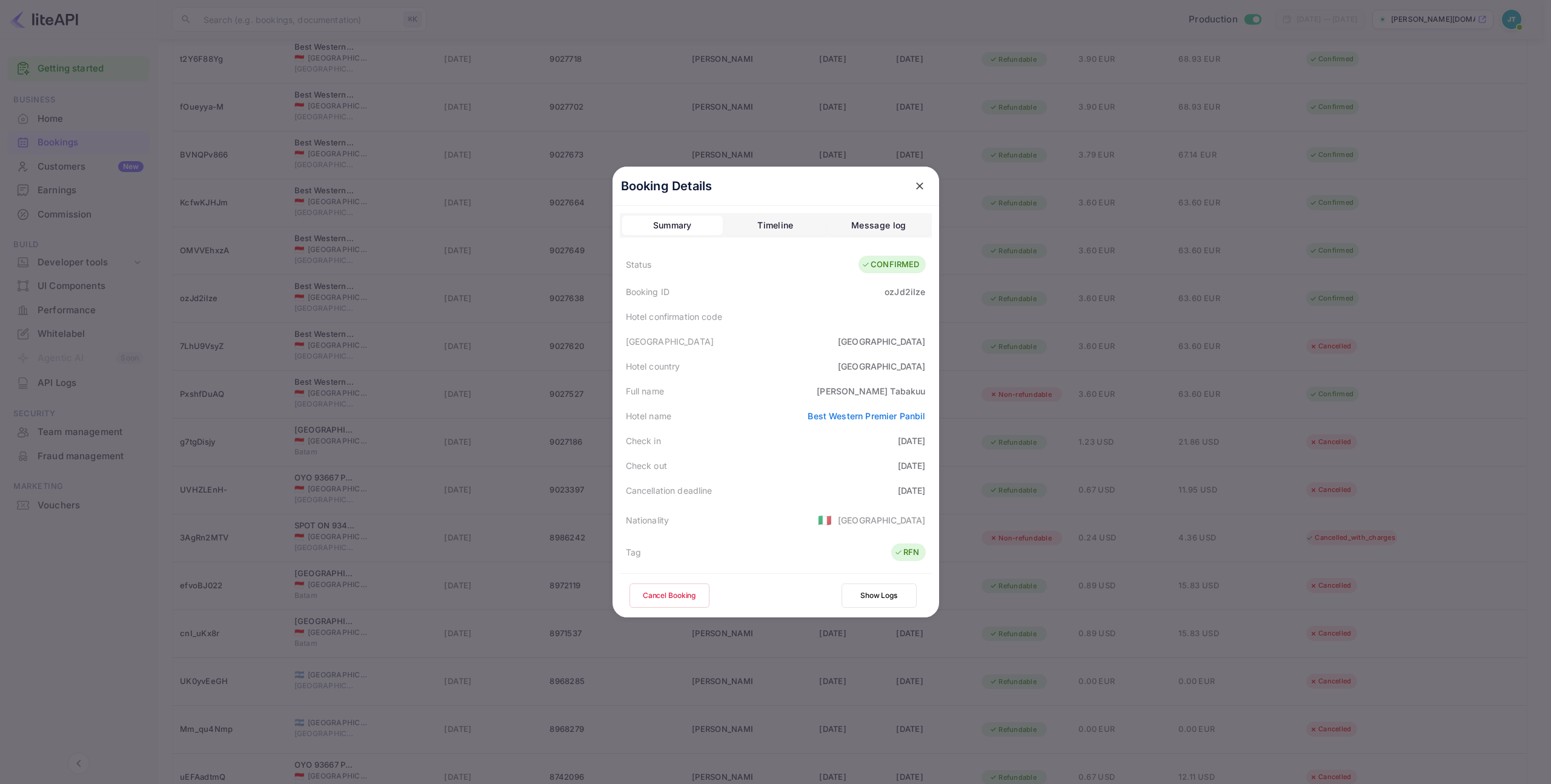
click at [902, 294] on div "ozJd2iIze" at bounding box center [904, 292] width 41 height 13
copy div "ozJd2iIze"
click at [913, 185] on icon "close" at bounding box center [920, 186] width 12 height 12
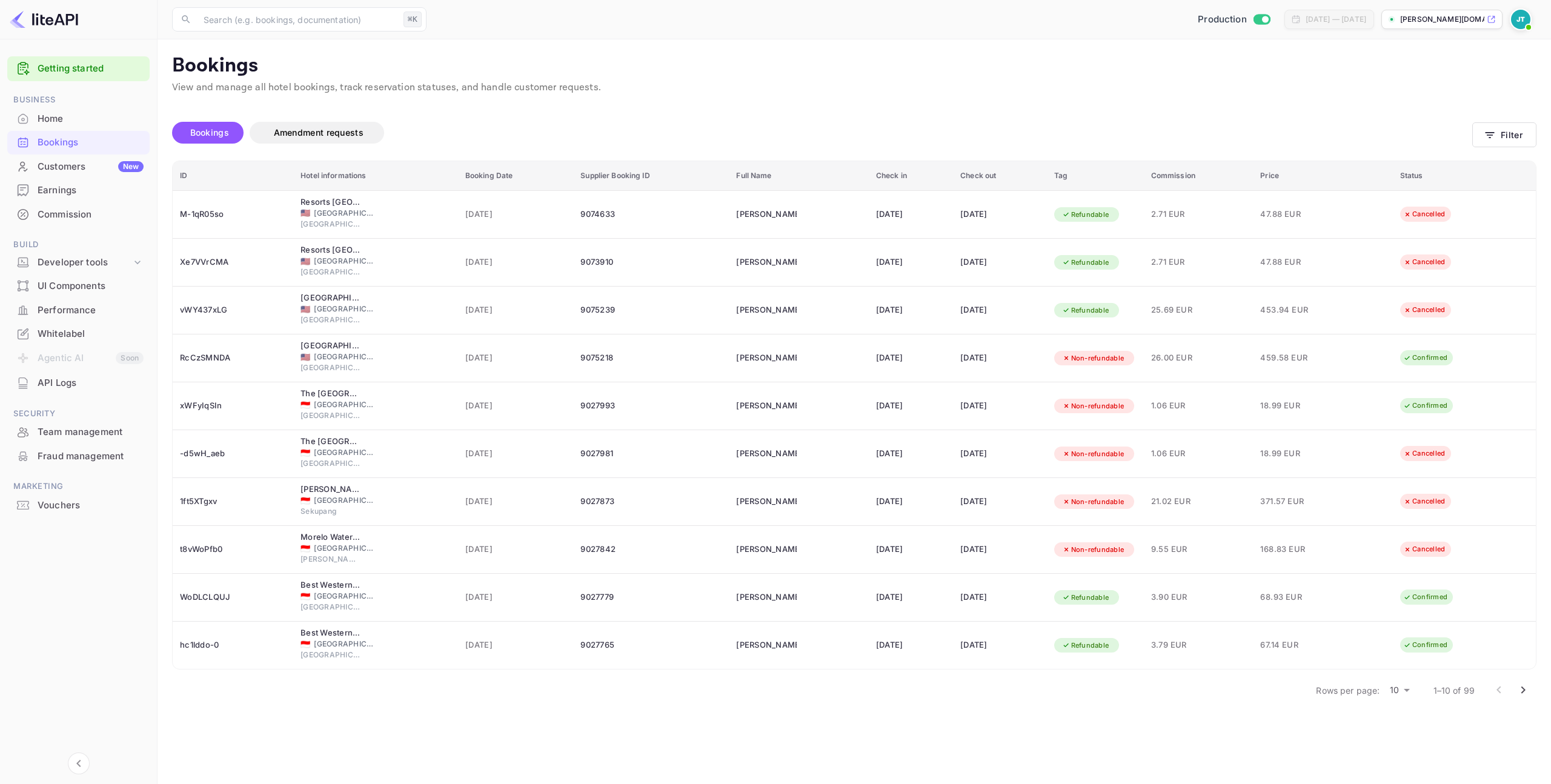
click at [1519, 692] on icon "Go to next page" at bounding box center [1523, 690] width 15 height 15
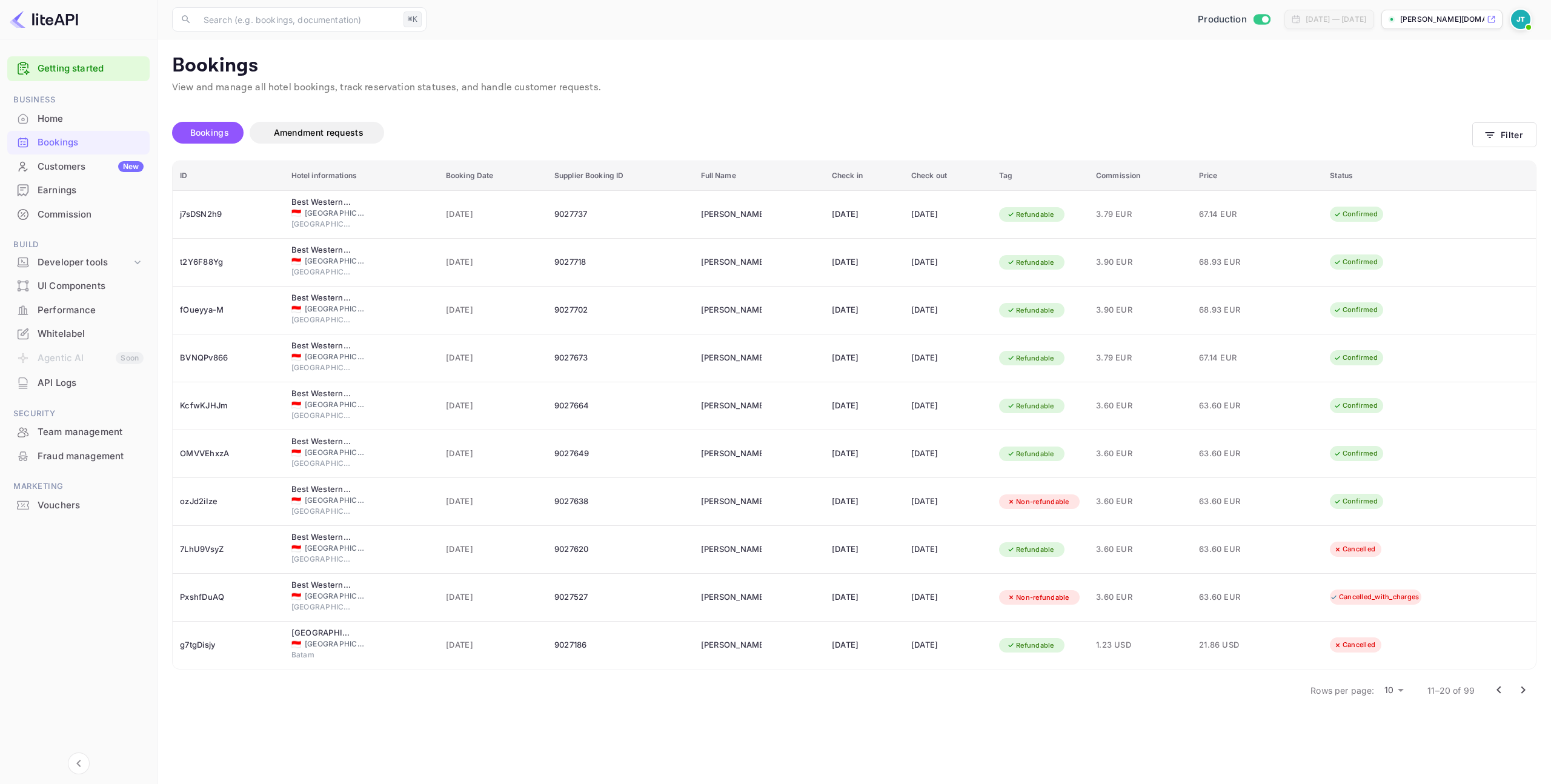
click at [1518, 690] on icon "Go to next page" at bounding box center [1523, 690] width 15 height 15
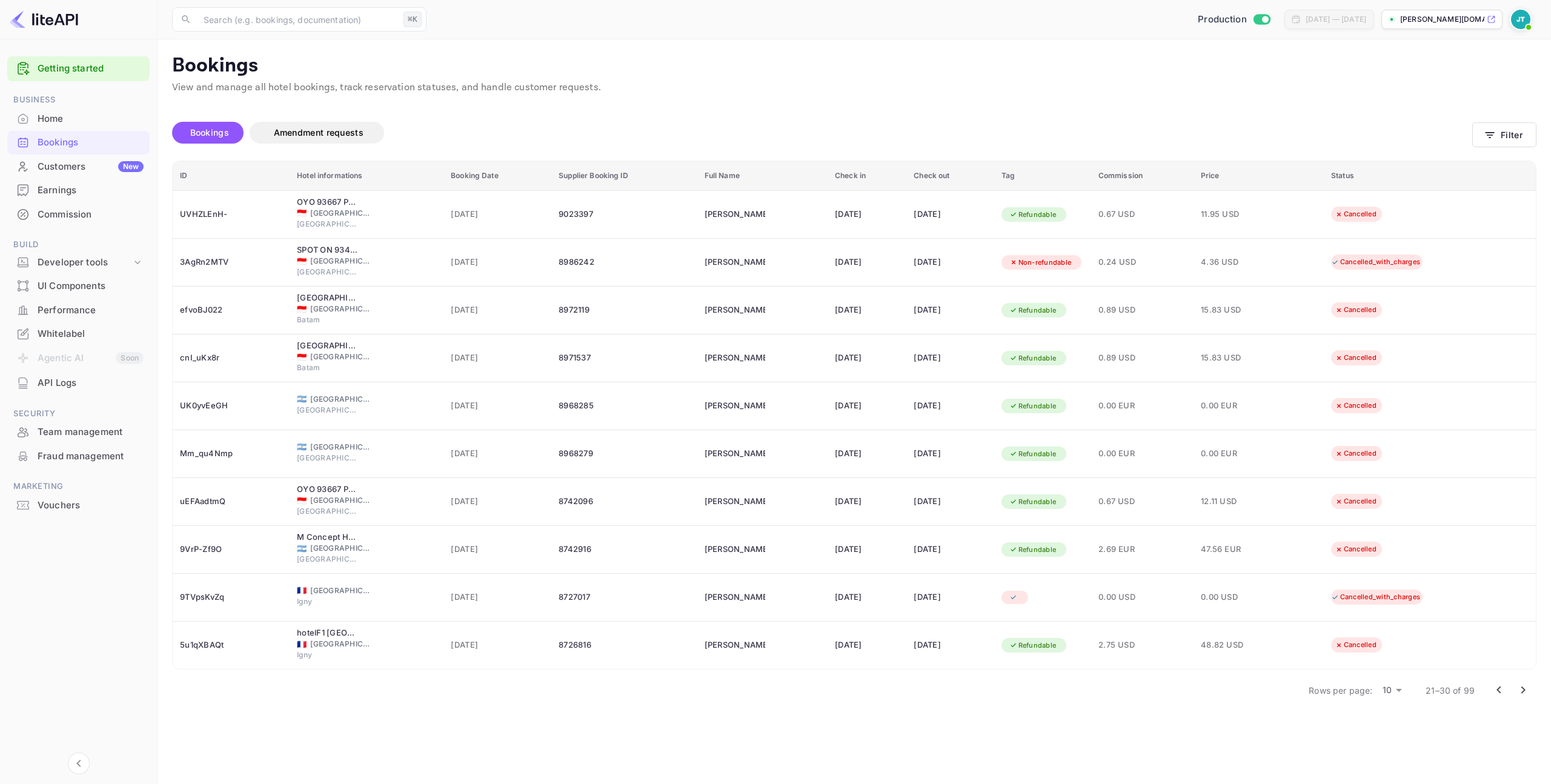
click at [1495, 688] on icon "Go to previous page" at bounding box center [1499, 690] width 15 height 15
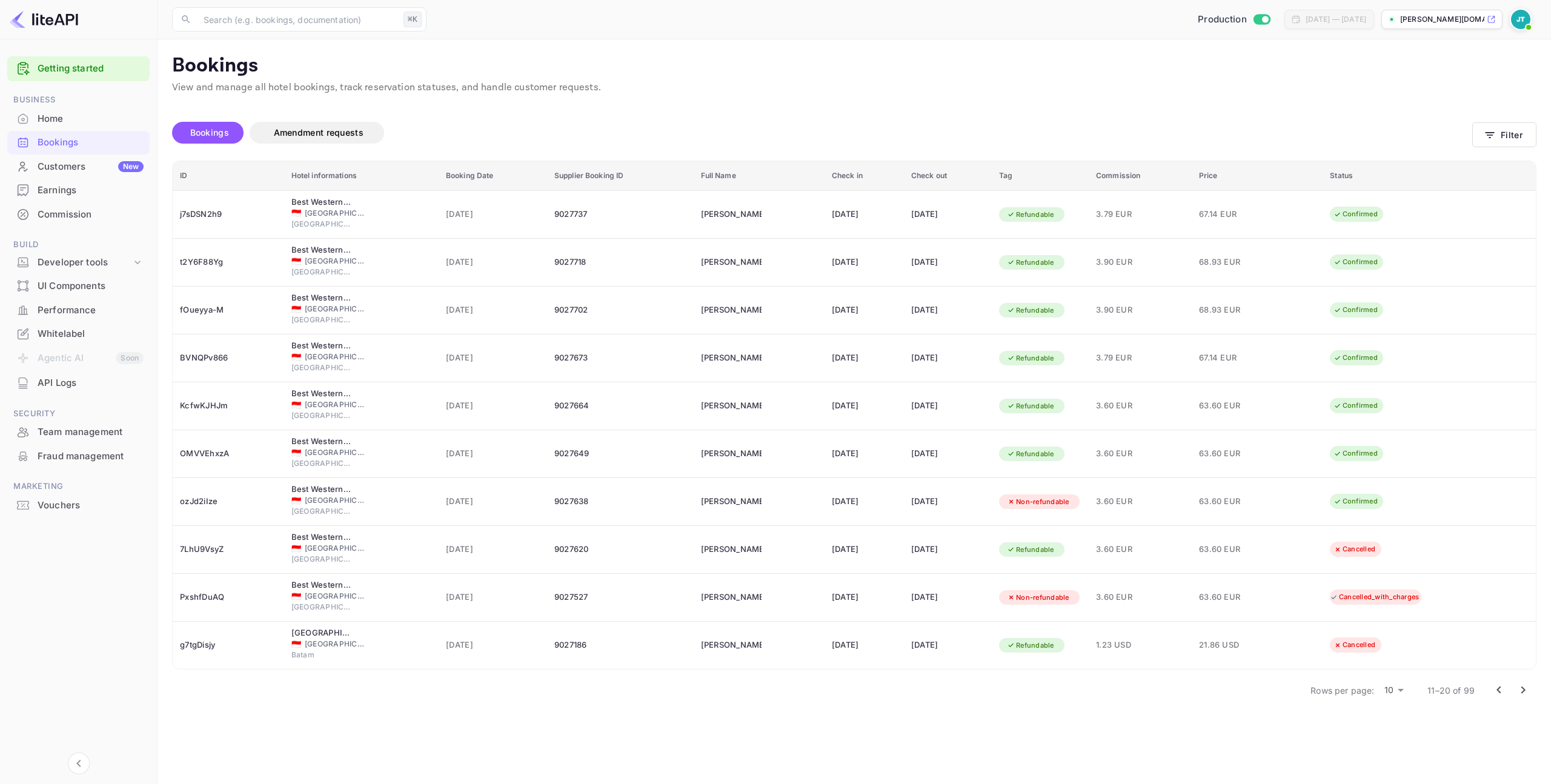
click at [1392, 692] on body "Getting started Business Home Bookings Customers New Earnings Commission Build …" at bounding box center [776, 392] width 1551 height 784
click at [1397, 752] on li "50" at bounding box center [1395, 758] width 32 height 22
